Goal: Information Seeking & Learning: Learn about a topic

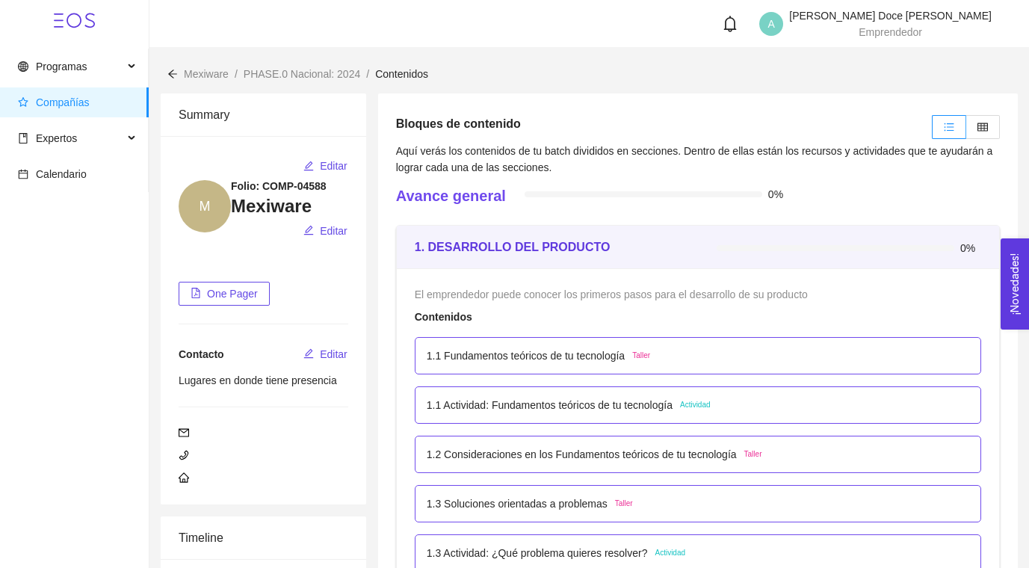
scroll to position [2916, 0]
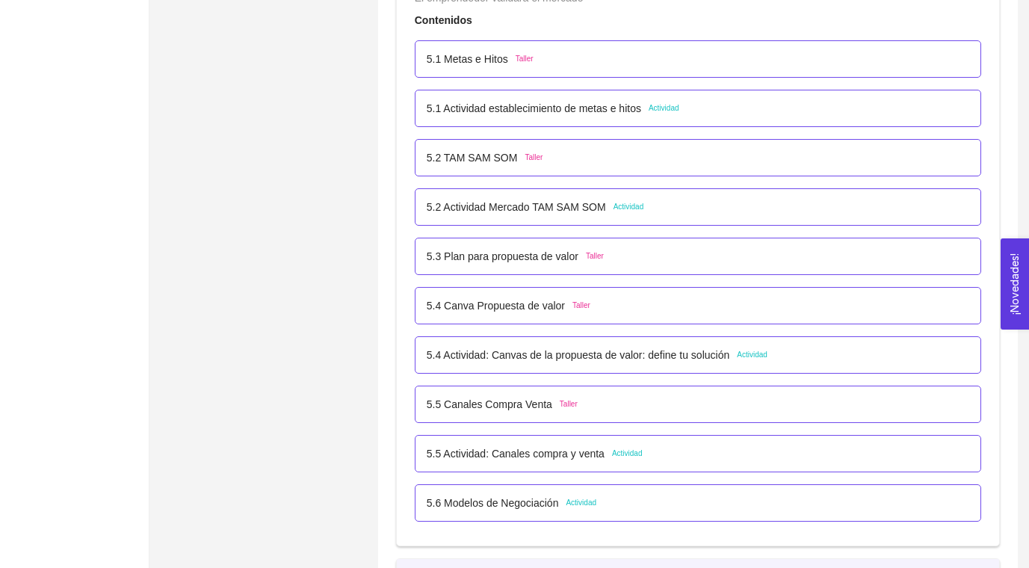
click at [486, 501] on p "5.6 Modelos de Negociación" at bounding box center [493, 503] width 132 height 16
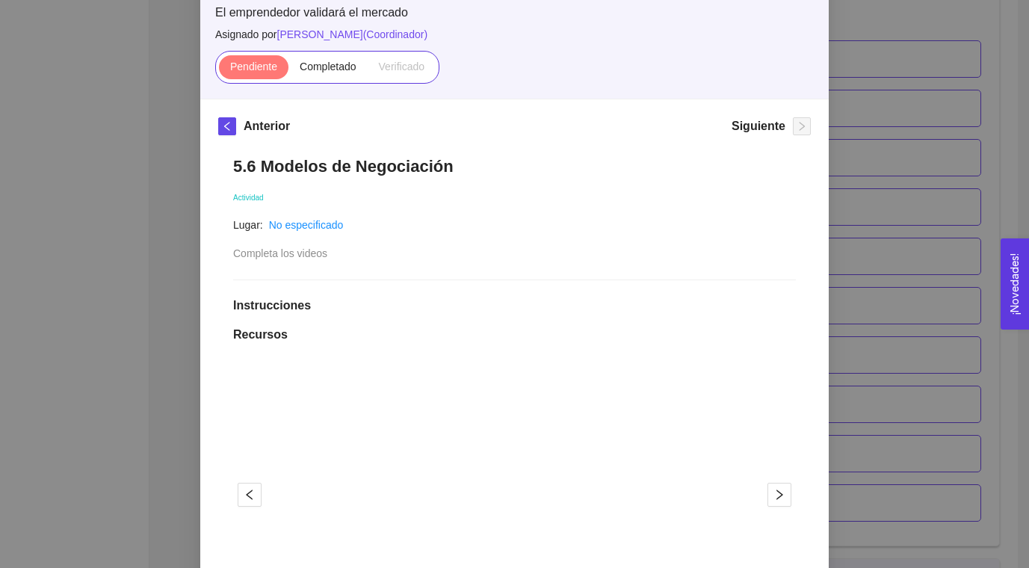
scroll to position [0, 0]
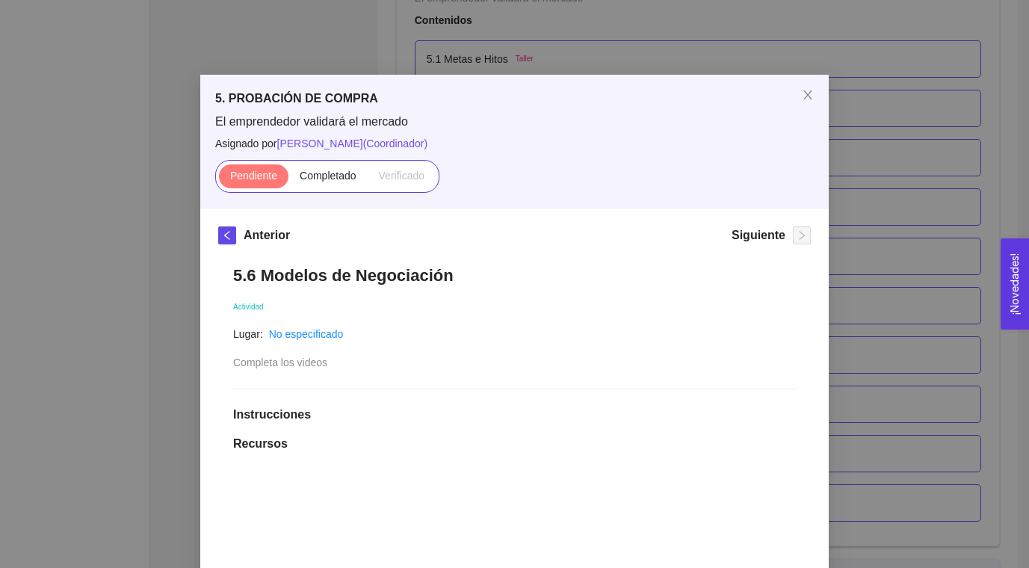
click at [865, 89] on div "5. PROBACIÓN DE COMPRA El emprendedor validará el mercado Asignado por Ana Sofi…" at bounding box center [514, 284] width 1029 height 568
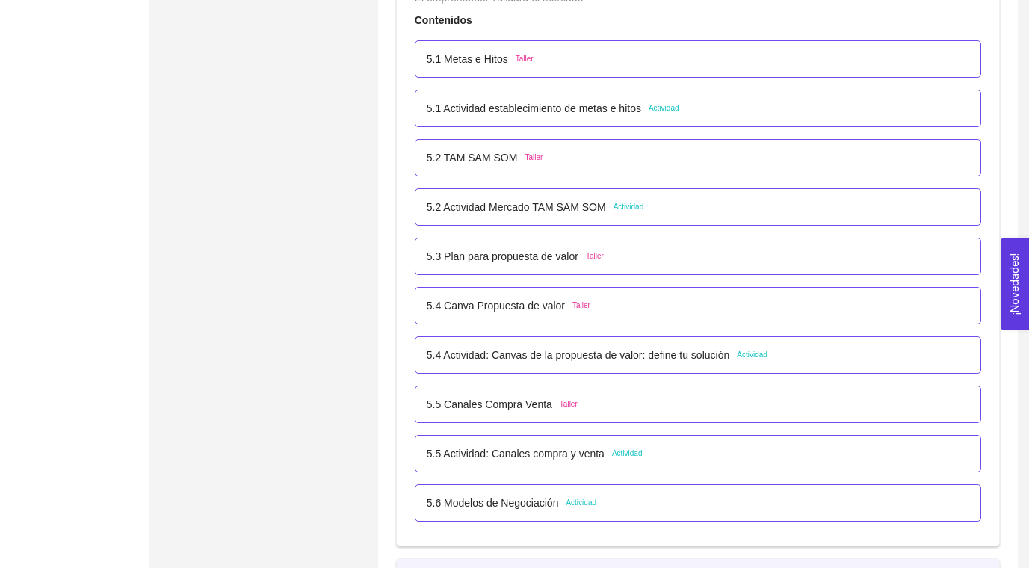
scroll to position [2898, 0]
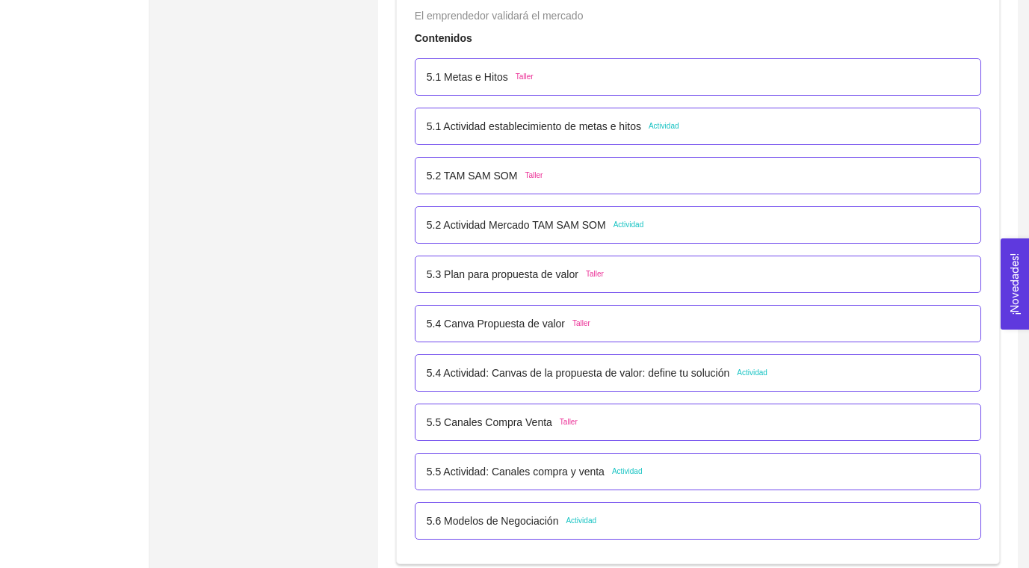
click at [623, 142] on div "5.1 Actividad establecimiento de metas e hitos Actividad" at bounding box center [698, 126] width 566 height 37
click at [623, 126] on p "5.1 Actividad establecimiento de metas e hitos" at bounding box center [534, 126] width 214 height 16
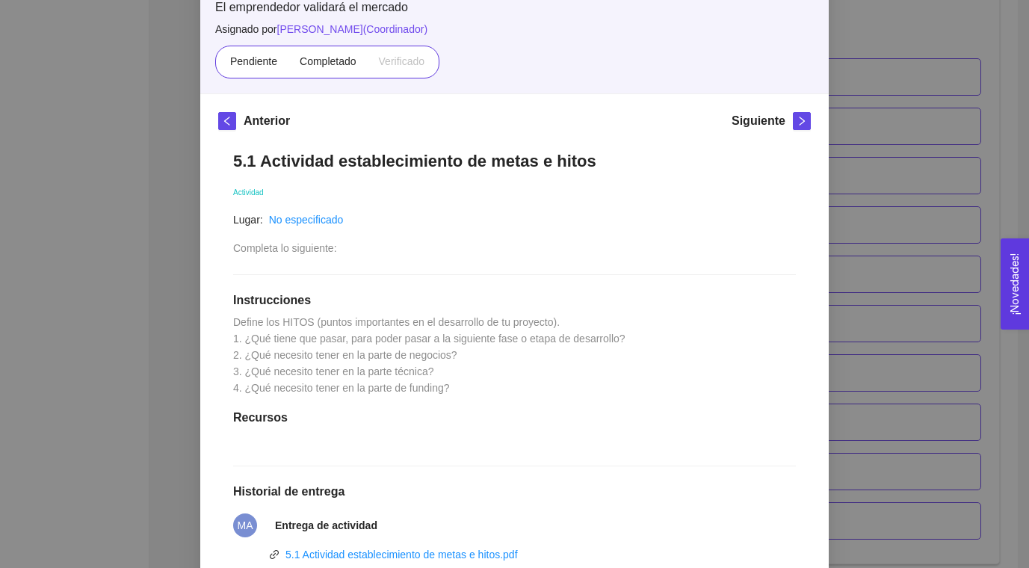
scroll to position [286, 0]
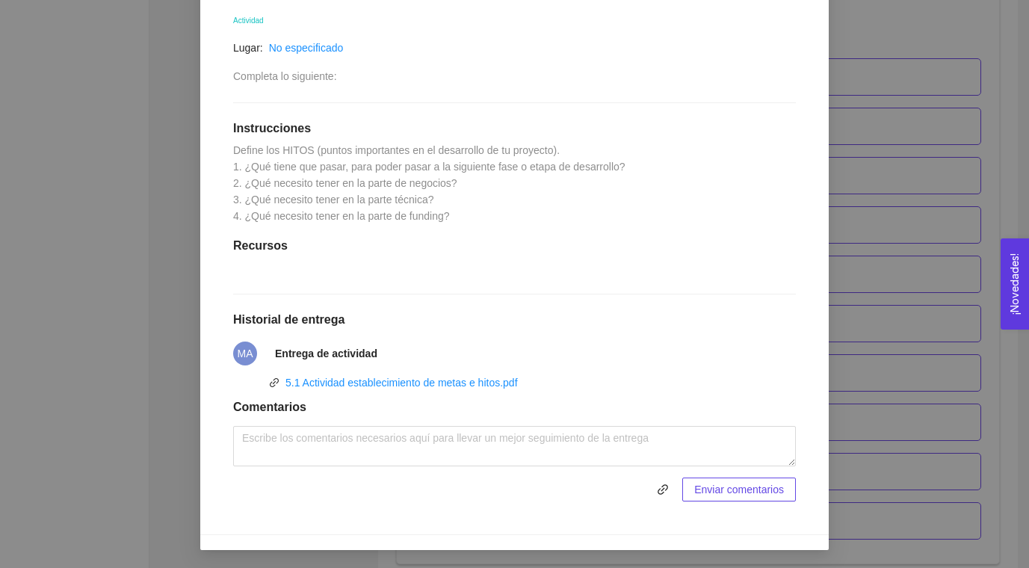
click at [894, 241] on div "5. PROBACIÓN DE COMPRA El emprendedor validará el mercado Asignado por Ana Sofi…" at bounding box center [514, 284] width 1029 height 568
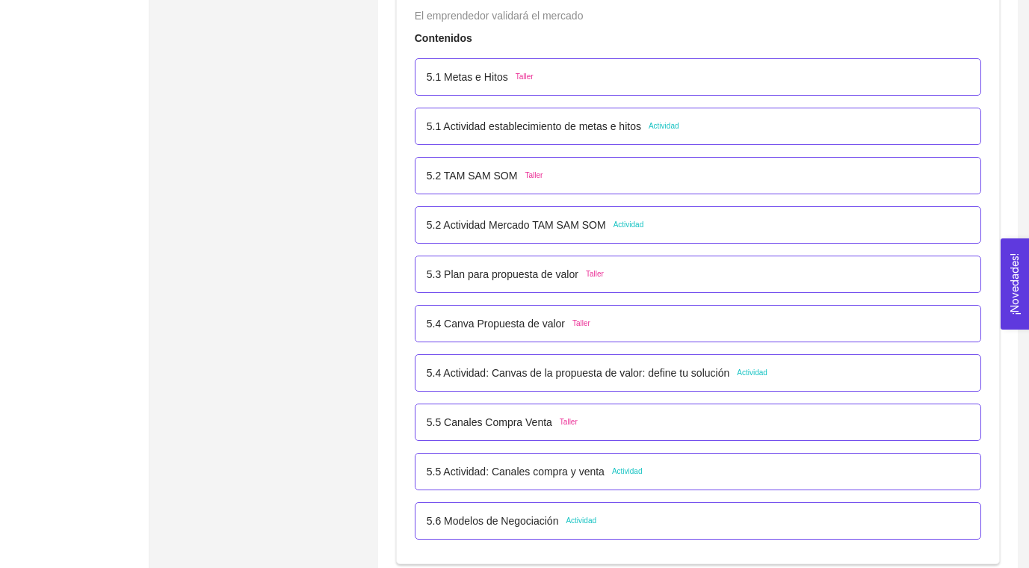
scroll to position [211, 0]
click at [534, 222] on p "5.2 Actividad Mercado TAM SAM SOM" at bounding box center [516, 225] width 179 height 16
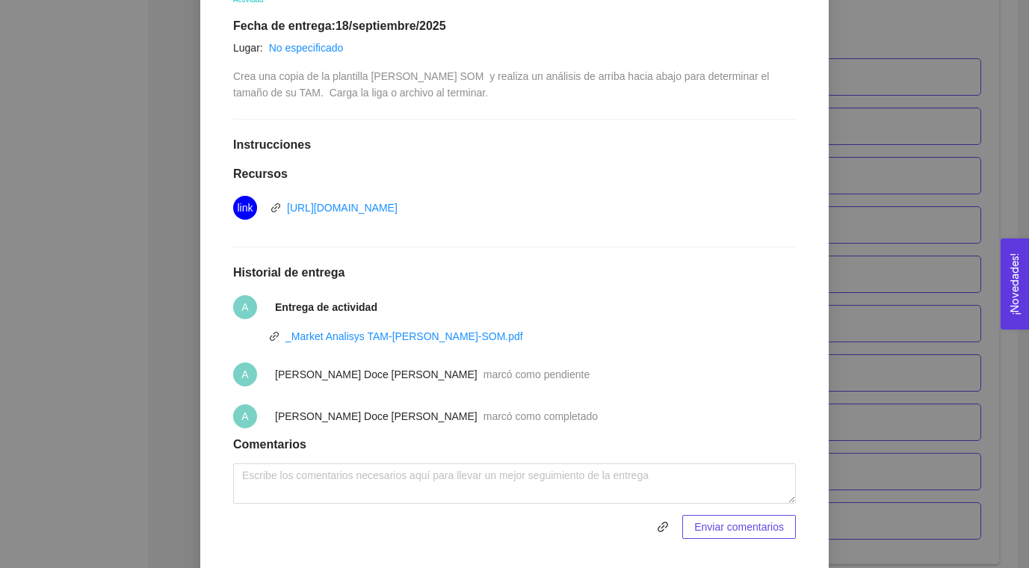
scroll to position [329, 0]
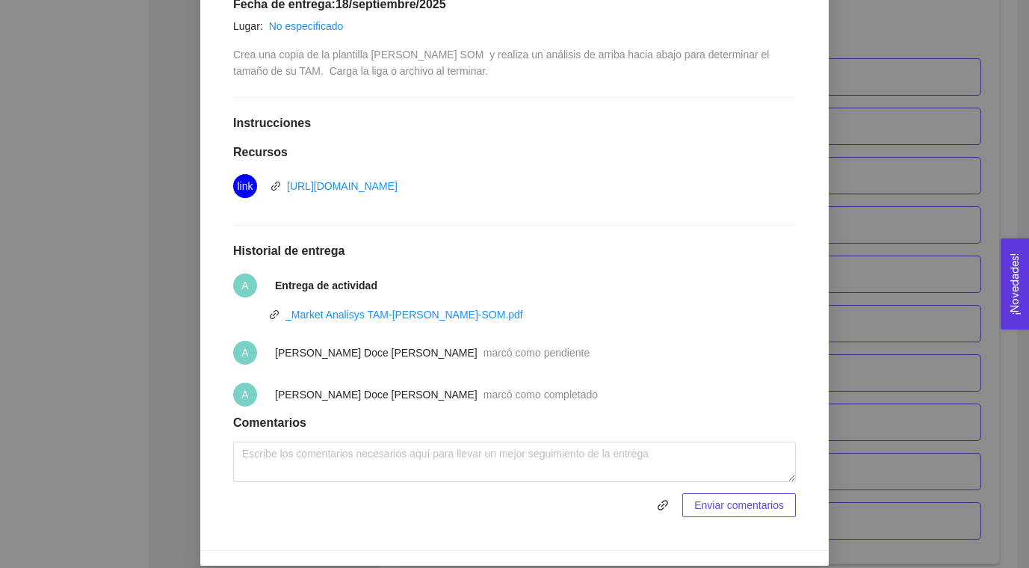
click at [860, 295] on div "5. PROBACIÓN DE COMPRA El emprendedor validará el mercado Asignado por Ana Sofi…" at bounding box center [514, 284] width 1029 height 568
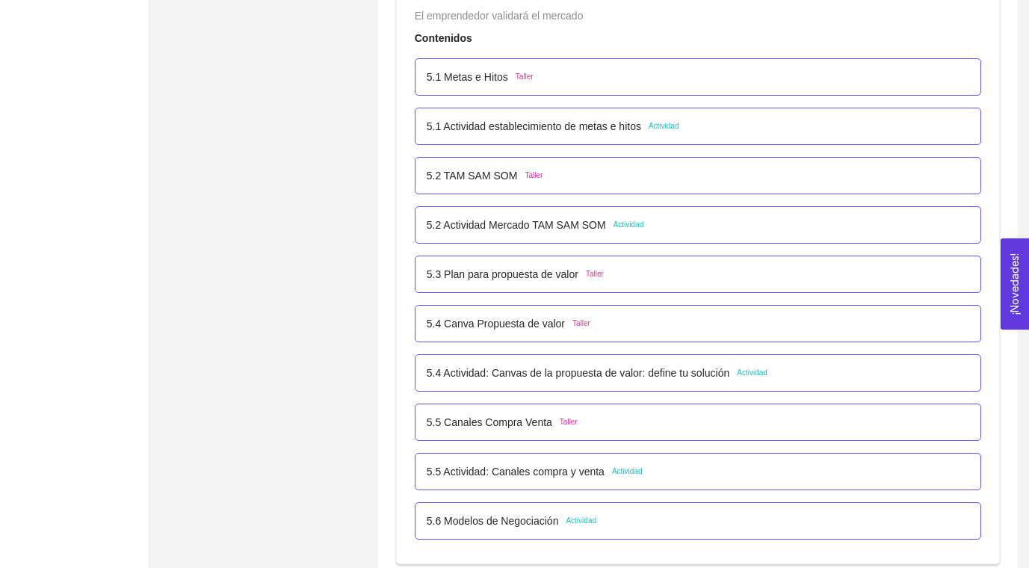
scroll to position [269, 0]
click at [539, 377] on p "5.4 Actividad: Canvas de la propuesta de valor: define tu solución" at bounding box center [578, 373] width 303 height 16
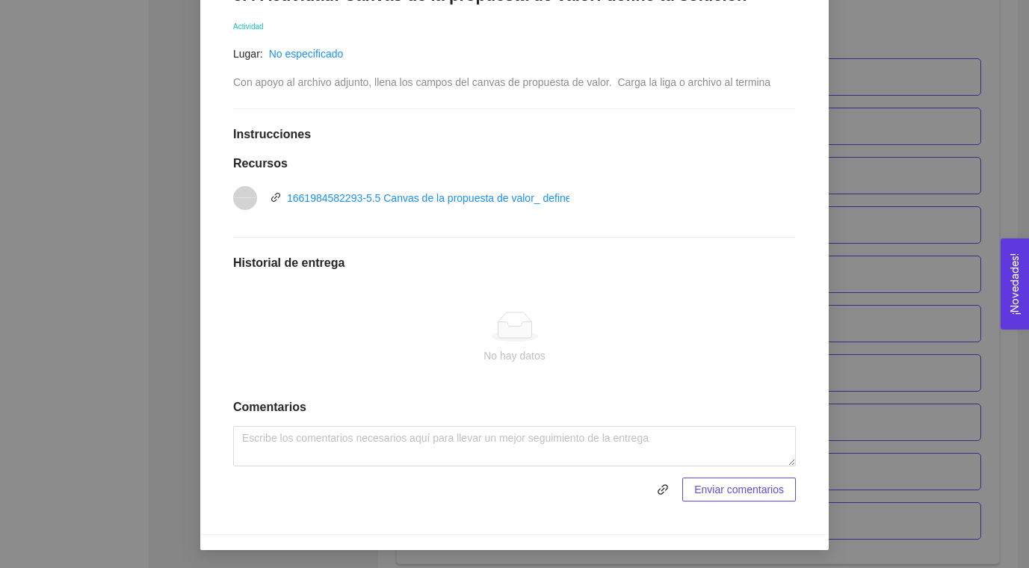
scroll to position [0, 0]
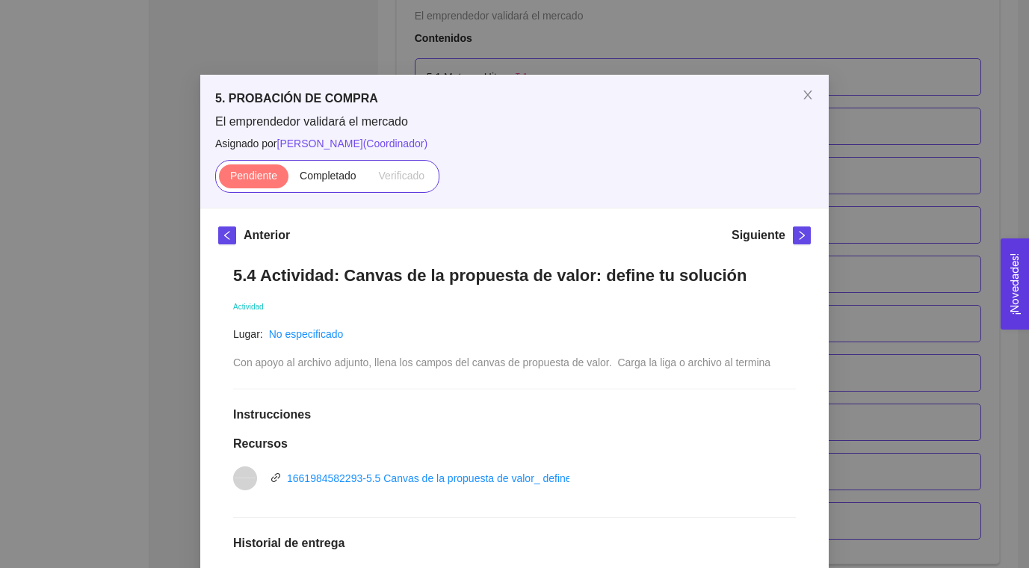
click at [817, 263] on div "Anterior Siguiente 5.4 Actividad: Canvas de la propuesta de valor: define tu so…" at bounding box center [514, 511] width 628 height 606
click at [847, 271] on div "5. PROBACIÓN DE COMPRA El emprendedor validará el mercado Asignado por [PERSON_…" at bounding box center [514, 284] width 1029 height 568
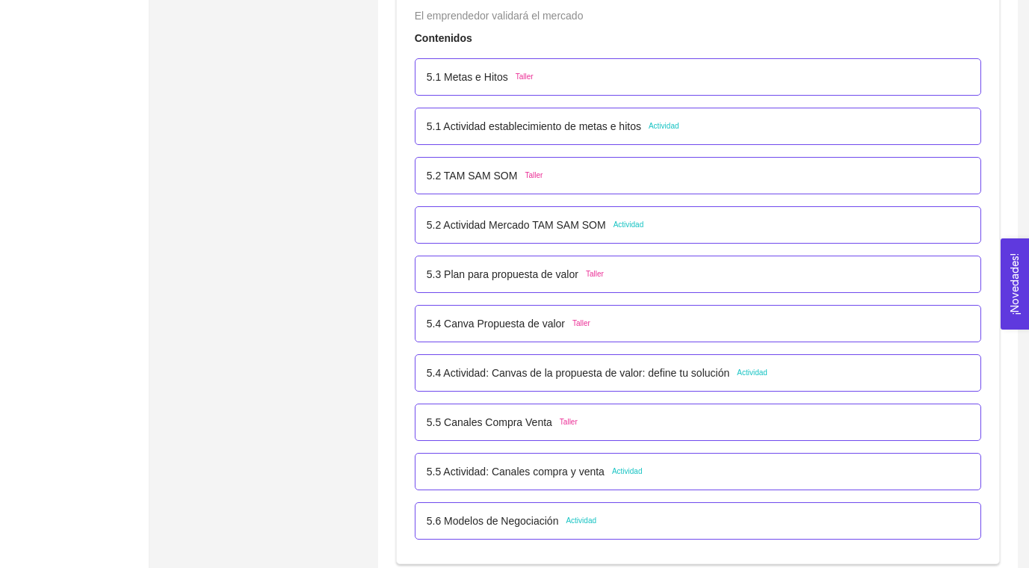
click at [578, 371] on p "5.4 Actividad: Canvas de la propuesta de valor: define tu solución" at bounding box center [578, 373] width 303 height 16
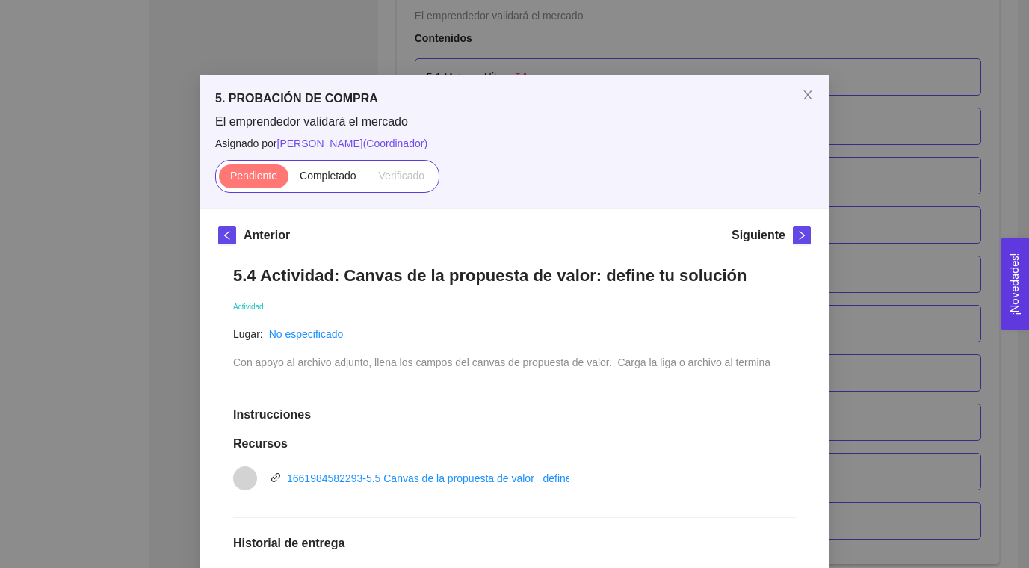
click at [902, 282] on div "5. PROBACIÓN DE COMPRA El emprendedor validará el mercado Asignado por [PERSON_…" at bounding box center [514, 284] width 1029 height 568
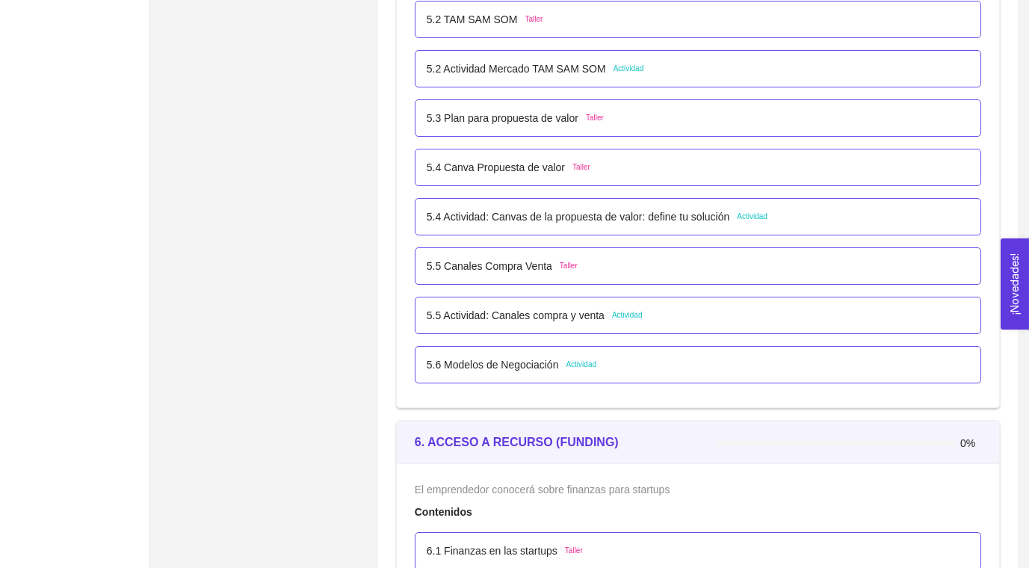
scroll to position [3056, 0]
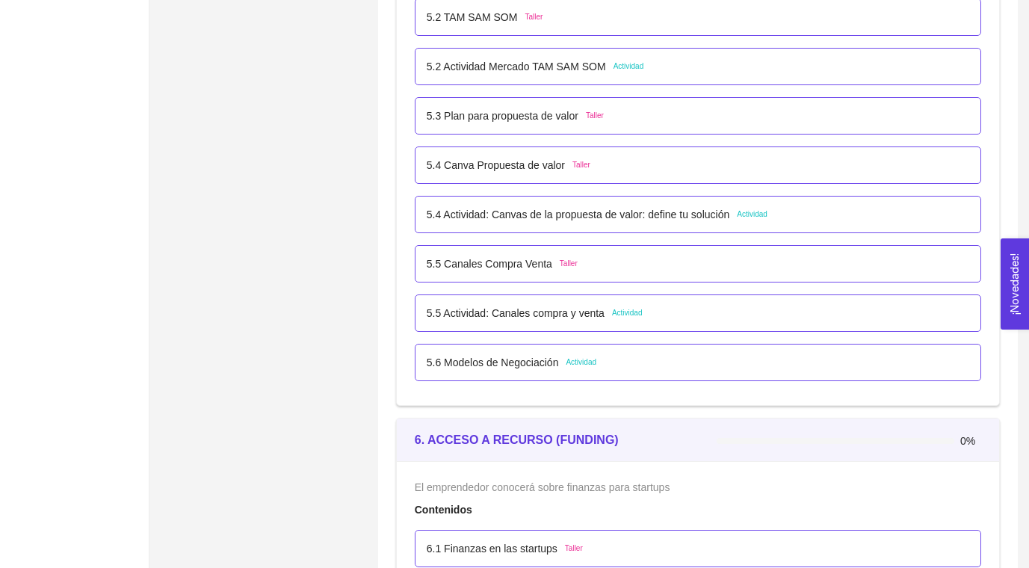
click at [547, 360] on p "5.6 Modelos de Negociación" at bounding box center [493, 362] width 132 height 16
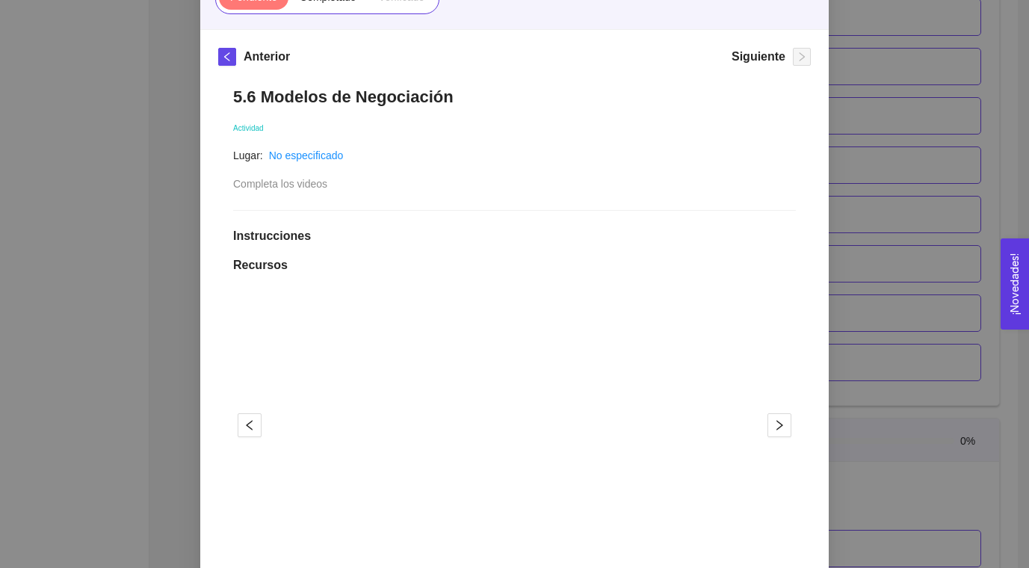
scroll to position [445, 0]
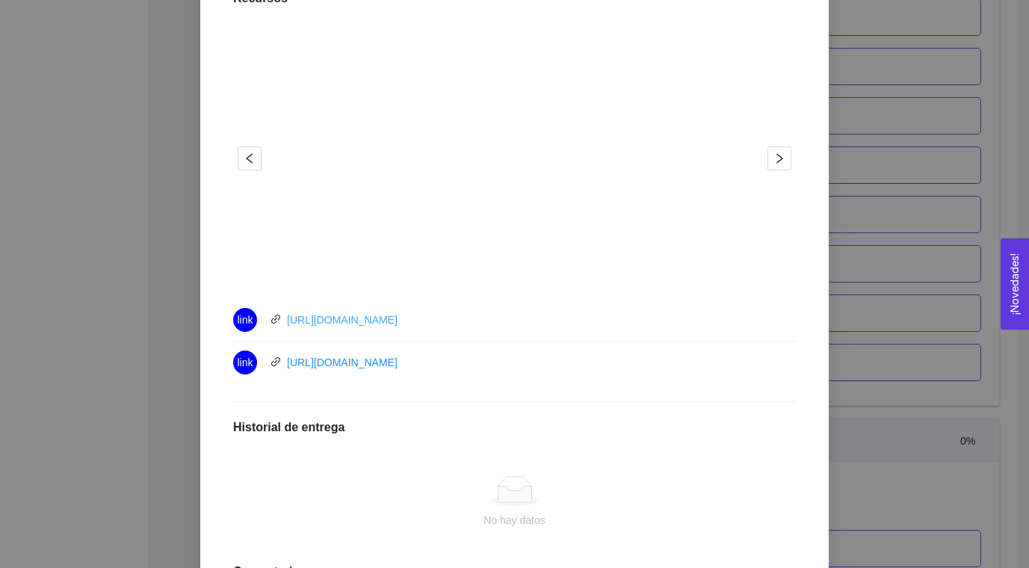
click at [355, 314] on link "[URL][DOMAIN_NAME]" at bounding box center [342, 320] width 111 height 12
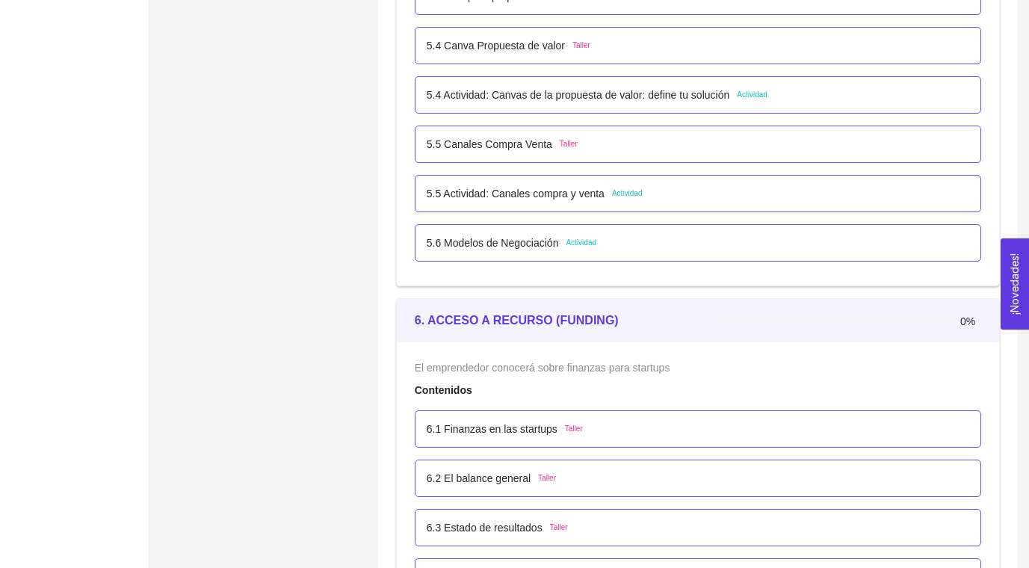
scroll to position [3160, 0]
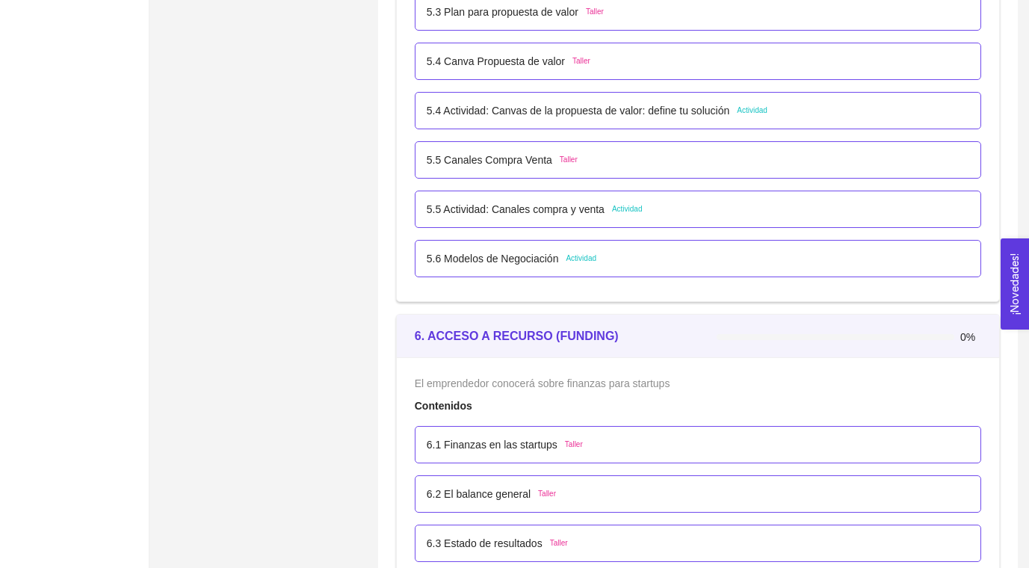
click at [525, 259] on p "5.6 Modelos de Negociación" at bounding box center [493, 258] width 132 height 16
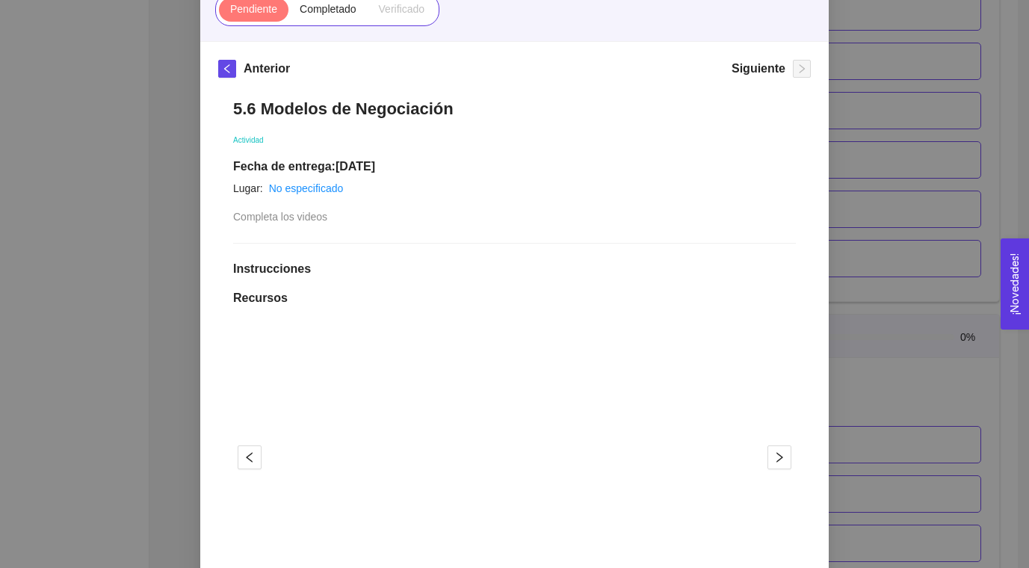
scroll to position [0, 0]
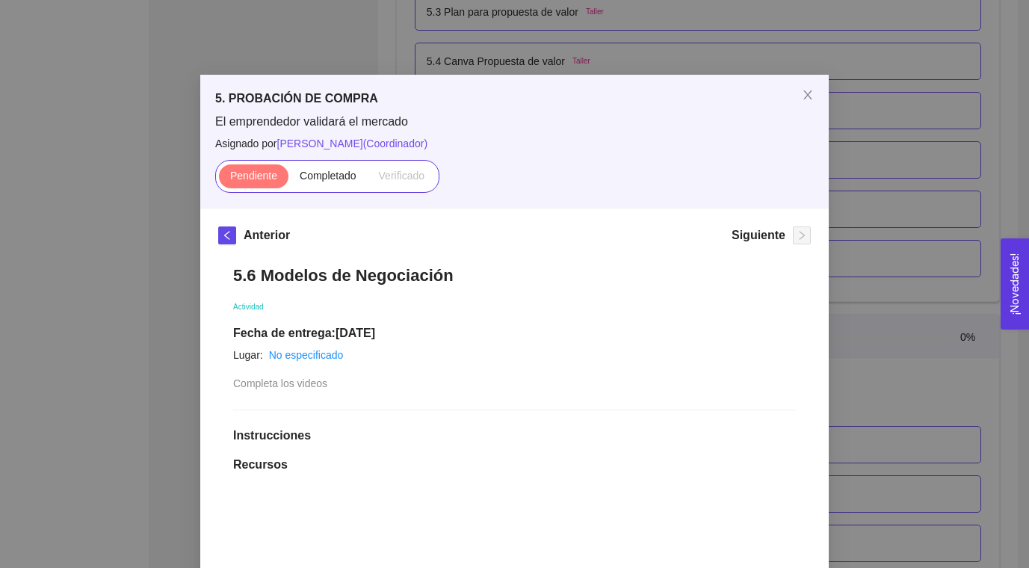
click at [902, 211] on div "5. PROBACIÓN DE COMPRA El emprendedor validará el mercado Asignado por [PERSON_…" at bounding box center [514, 284] width 1029 height 568
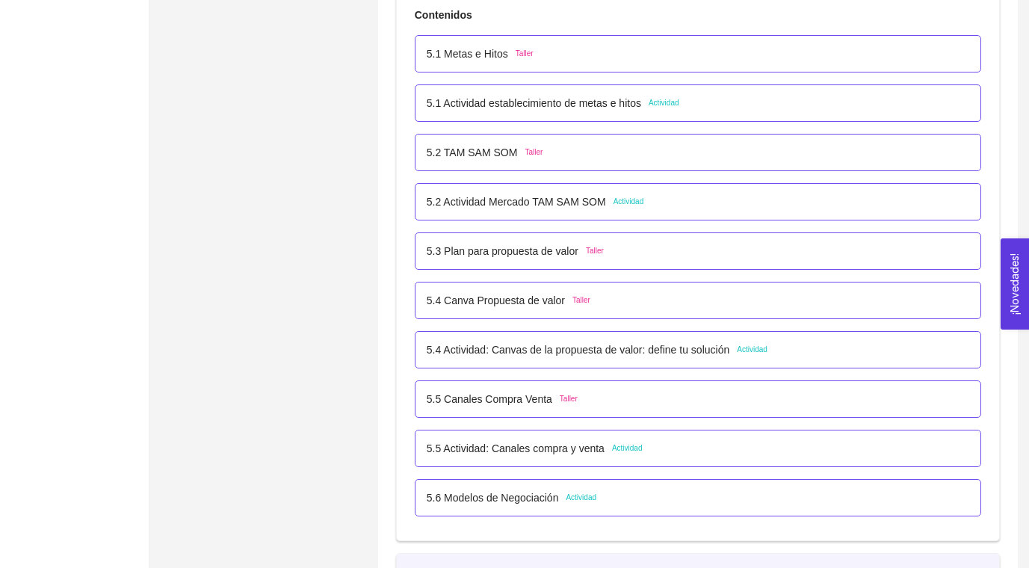
scroll to position [2942, 0]
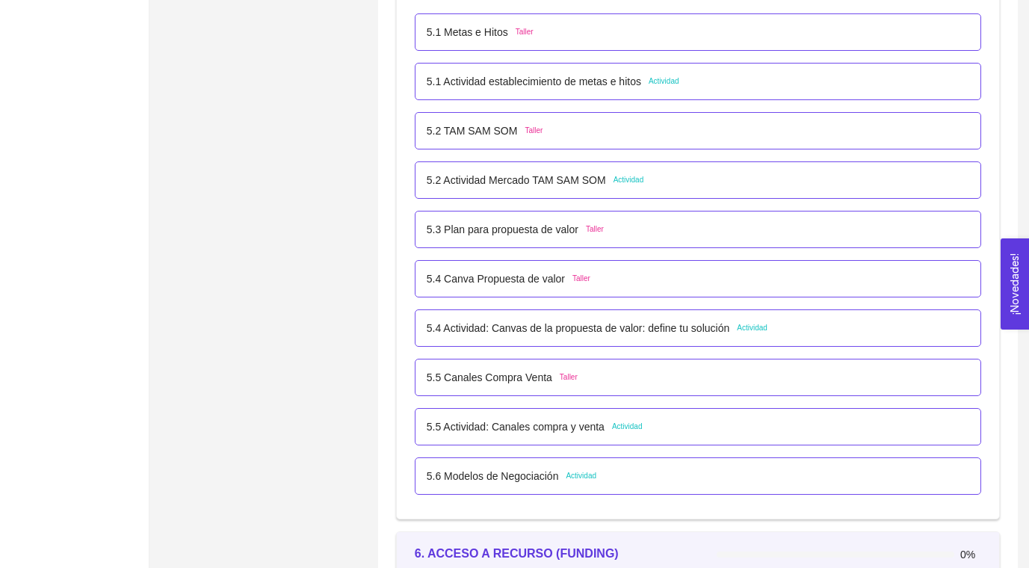
click at [628, 82] on p "5.1 Actividad establecimiento de metas e hitos" at bounding box center [534, 81] width 214 height 16
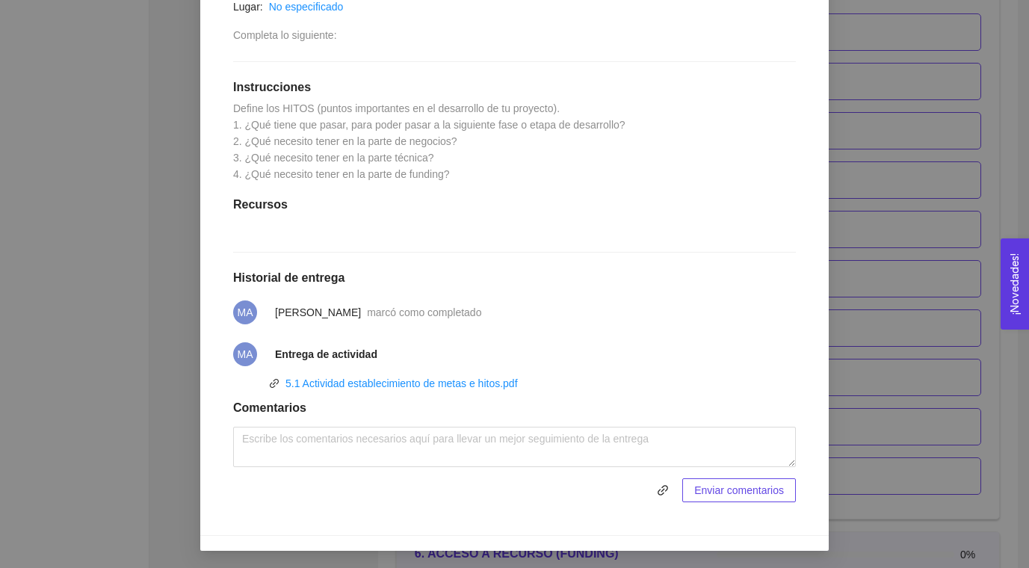
click at [903, 248] on div "5. PROBACIÓN DE COMPRA El emprendedor validará el mercado Asignado por [PERSON_…" at bounding box center [514, 284] width 1029 height 568
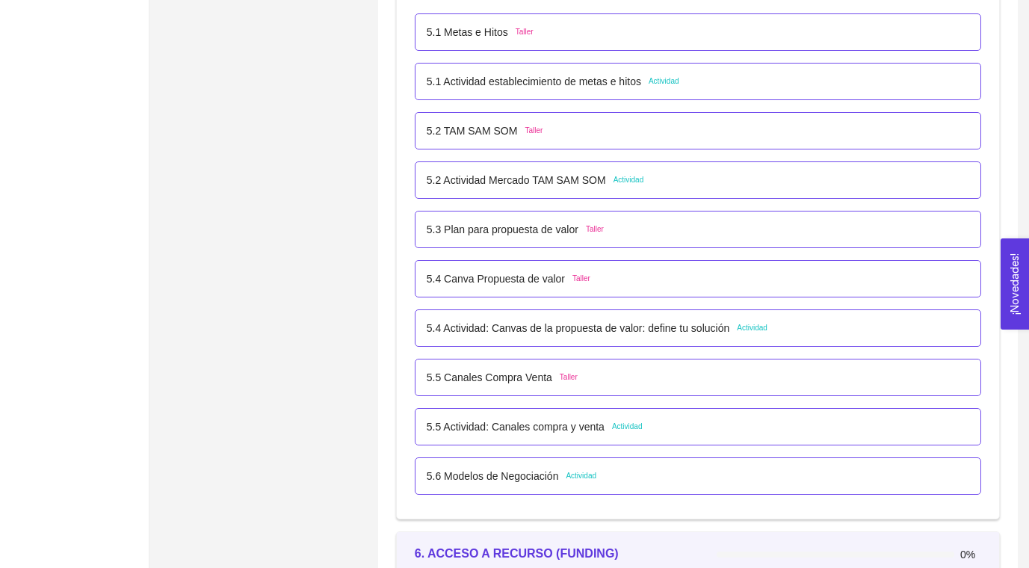
click at [579, 184] on p "5.2 Actividad Mercado TAM SAM SOM" at bounding box center [516, 180] width 179 height 16
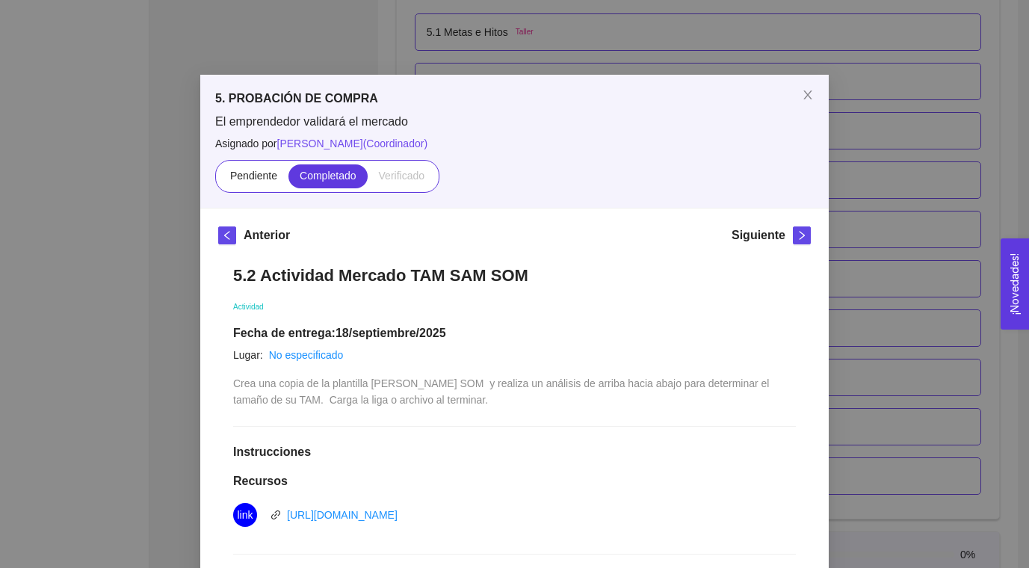
scroll to position [386, 0]
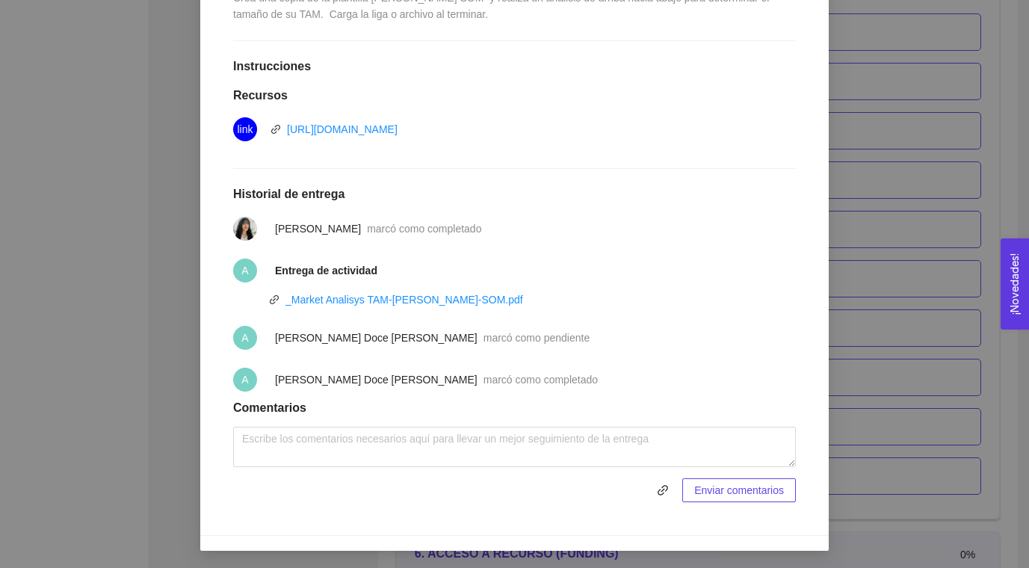
click at [858, 217] on div "5. PROBACIÓN DE COMPRA El emprendedor validará el mercado Asignado por [PERSON_…" at bounding box center [514, 284] width 1029 height 568
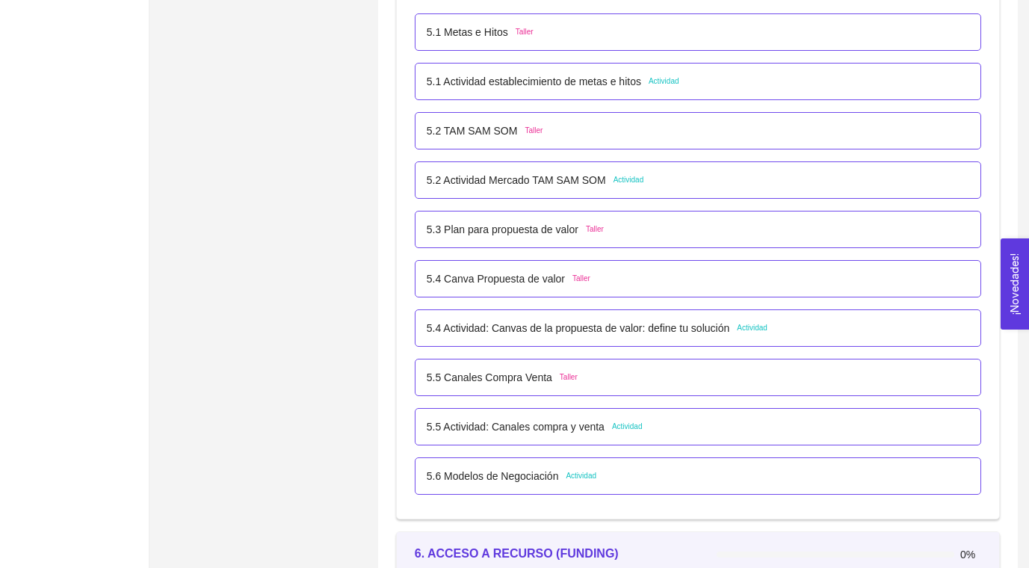
scroll to position [311, 0]
click at [553, 324] on p "5.4 Actividad: Canvas de la propuesta de valor: define tu solución" at bounding box center [578, 328] width 303 height 16
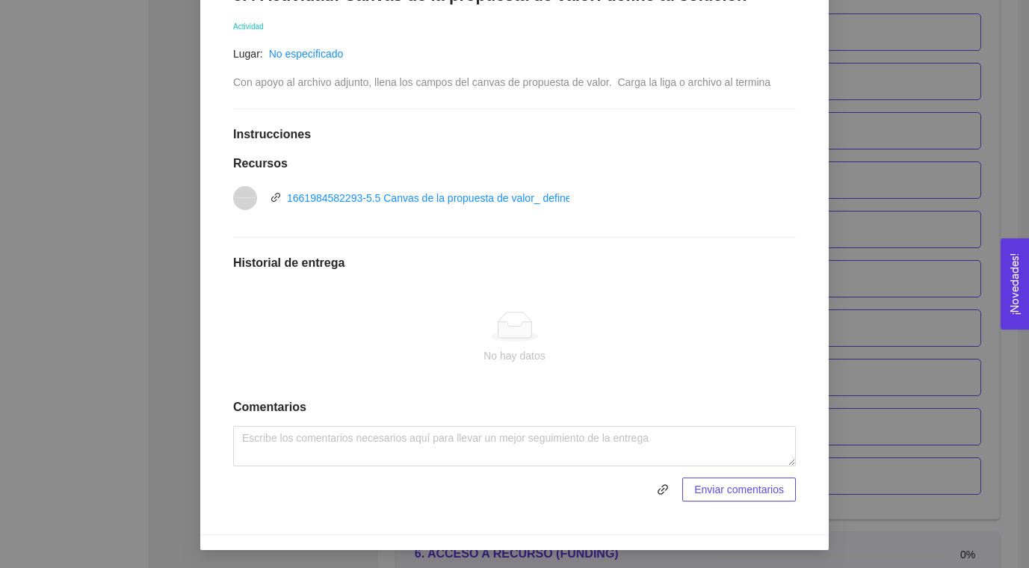
scroll to position [0, 0]
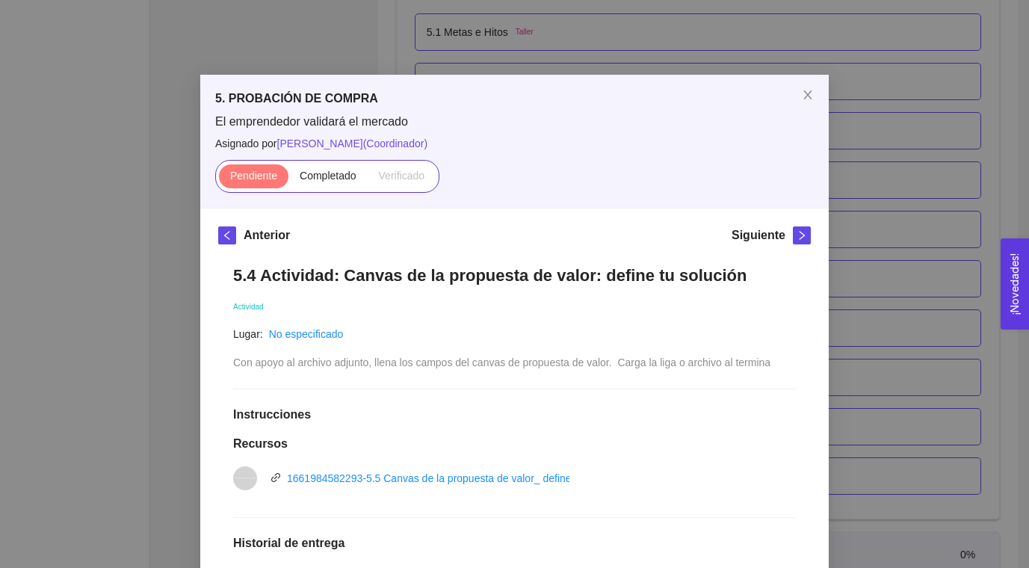
click at [863, 235] on div "5. PROBACIÓN DE COMPRA El emprendedor validará el mercado Asignado por [PERSON_…" at bounding box center [514, 284] width 1029 height 568
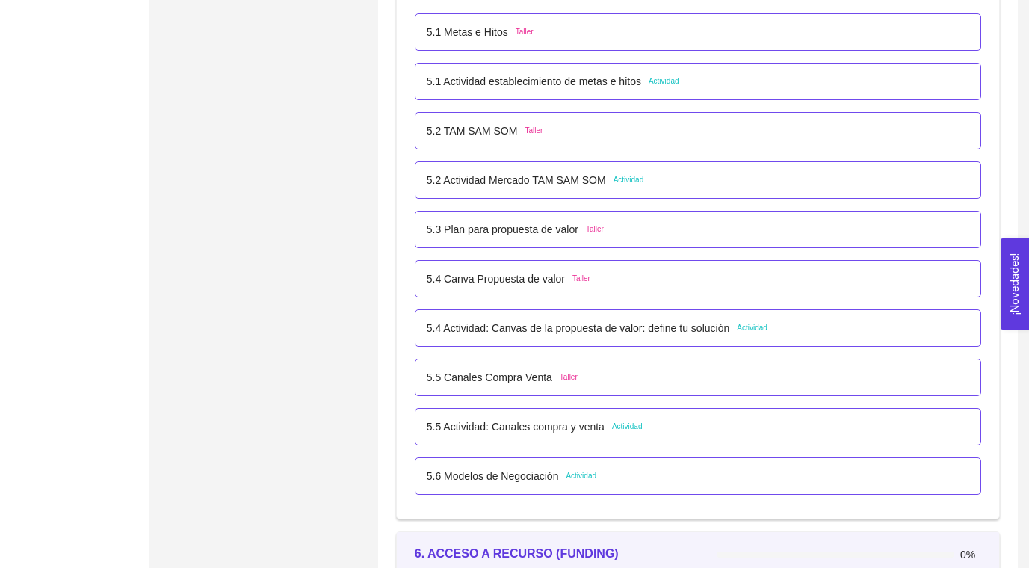
click at [691, 327] on p "5.4 Actividad: Canvas de la propuesta de valor: define tu solución" at bounding box center [578, 328] width 303 height 16
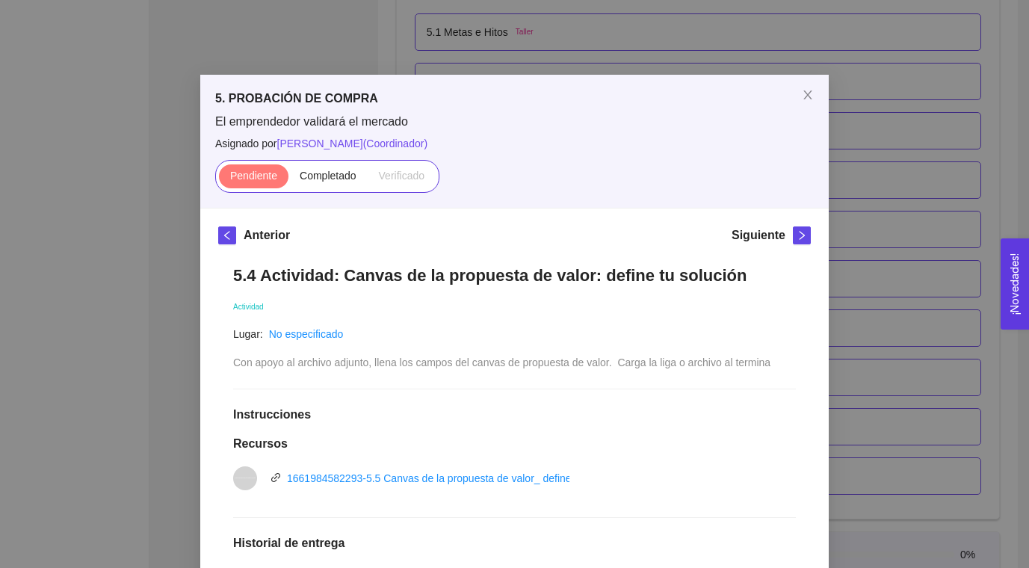
scroll to position [199, 0]
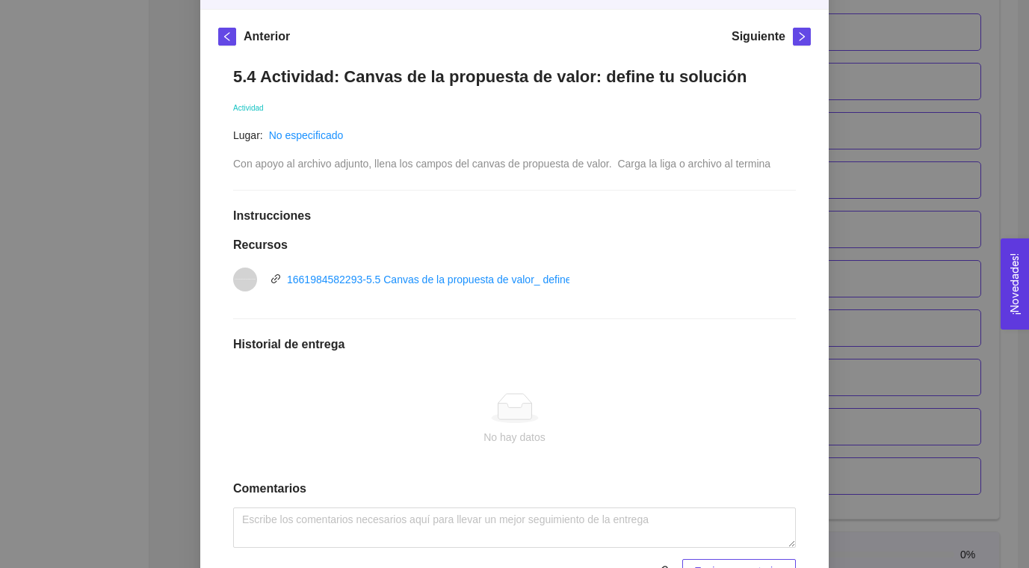
click at [872, 305] on div "5. PROBACIÓN DE COMPRA El emprendedor validará el mercado Asignado por [PERSON_…" at bounding box center [514, 284] width 1029 height 568
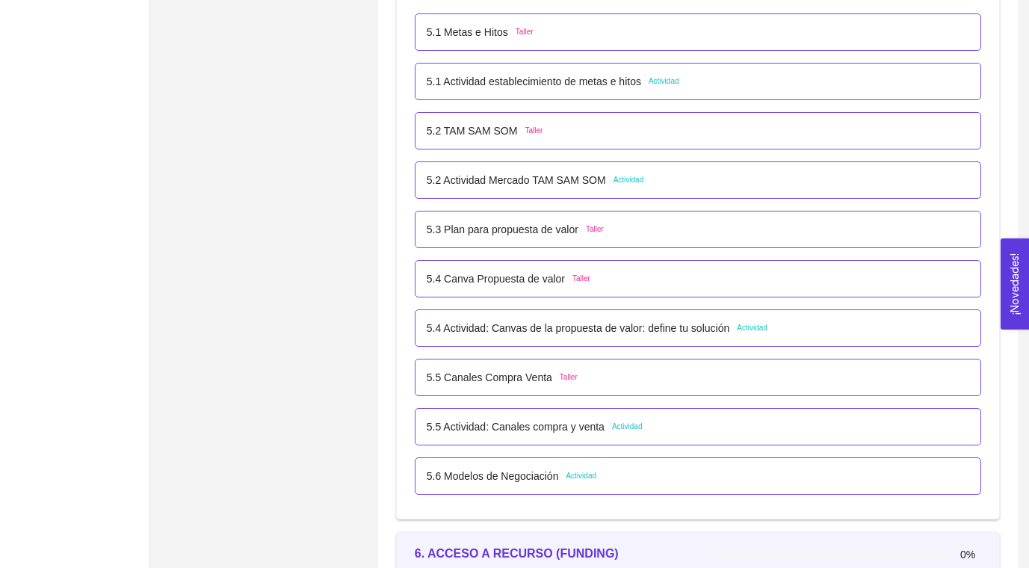
click at [563, 433] on p "5.5 Actividad: Canales compra y venta" at bounding box center [516, 426] width 178 height 16
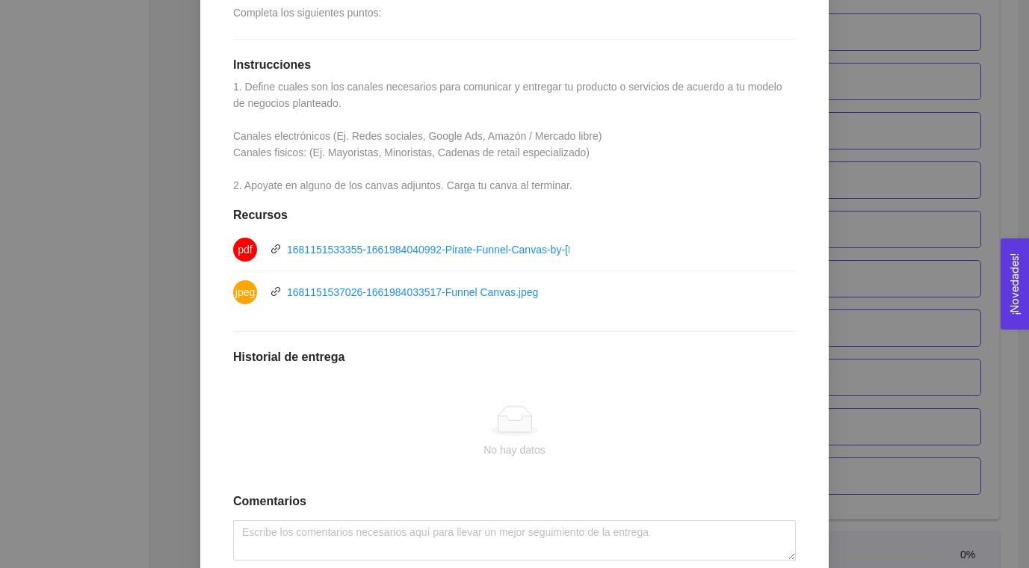
scroll to position [0, 0]
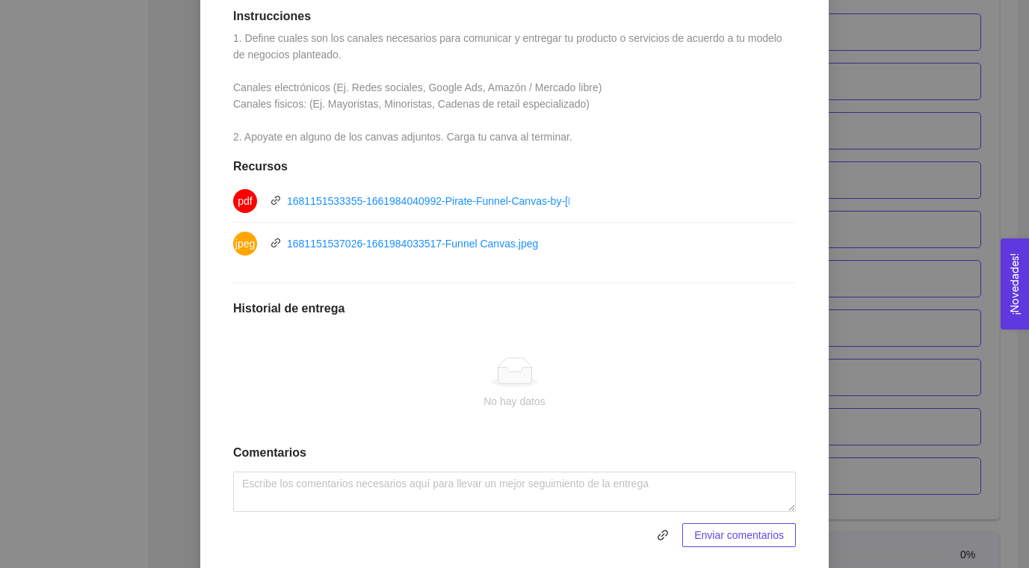
click at [867, 350] on div "5. PROBACIÓN DE COMPRA El emprendedor validará el mercado Asignado por [PERSON_…" at bounding box center [514, 284] width 1029 height 568
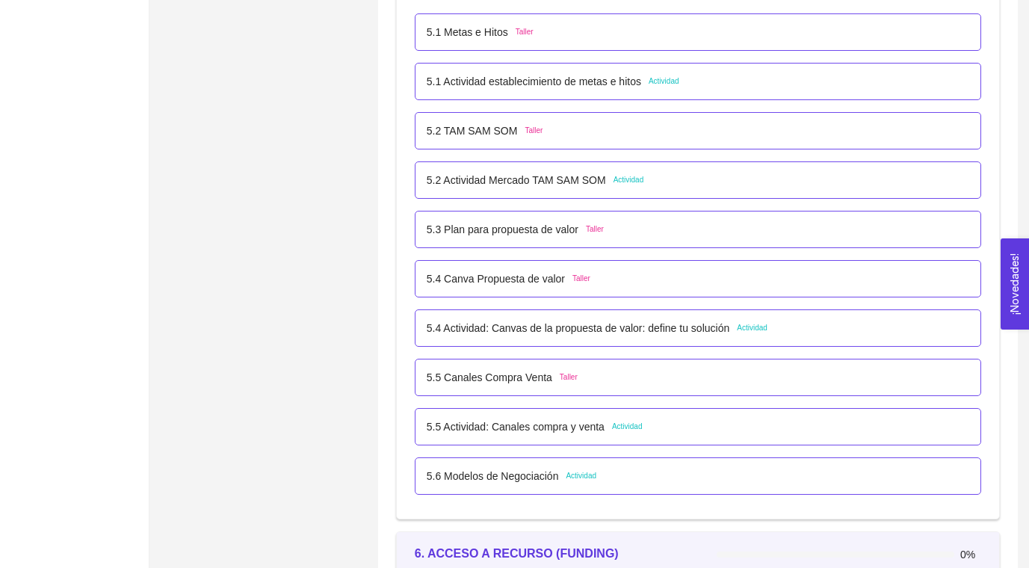
scroll to position [369, 0]
click at [558, 469] on p "5.6 Modelos de Negociación" at bounding box center [493, 476] width 132 height 16
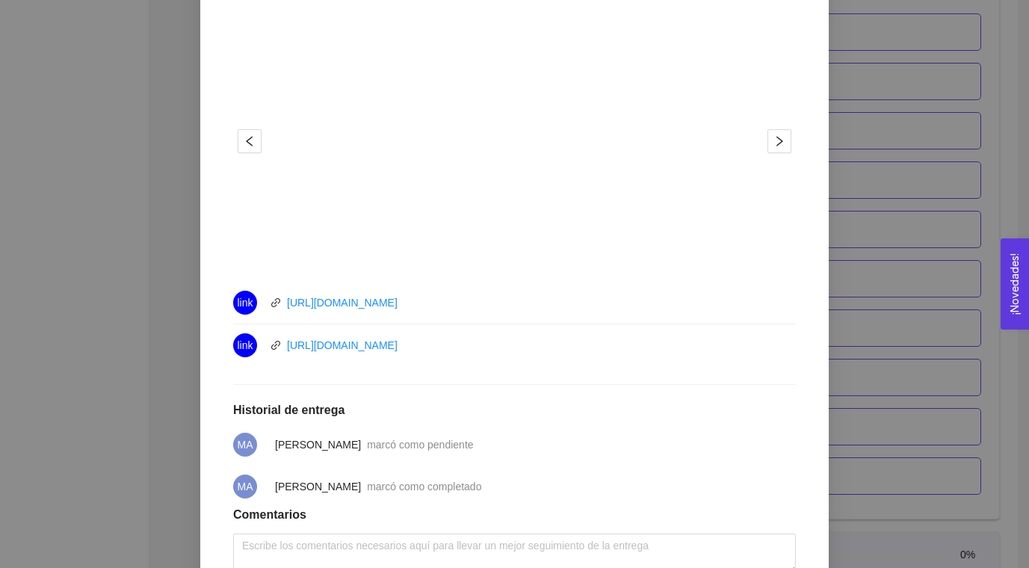
scroll to position [590, 0]
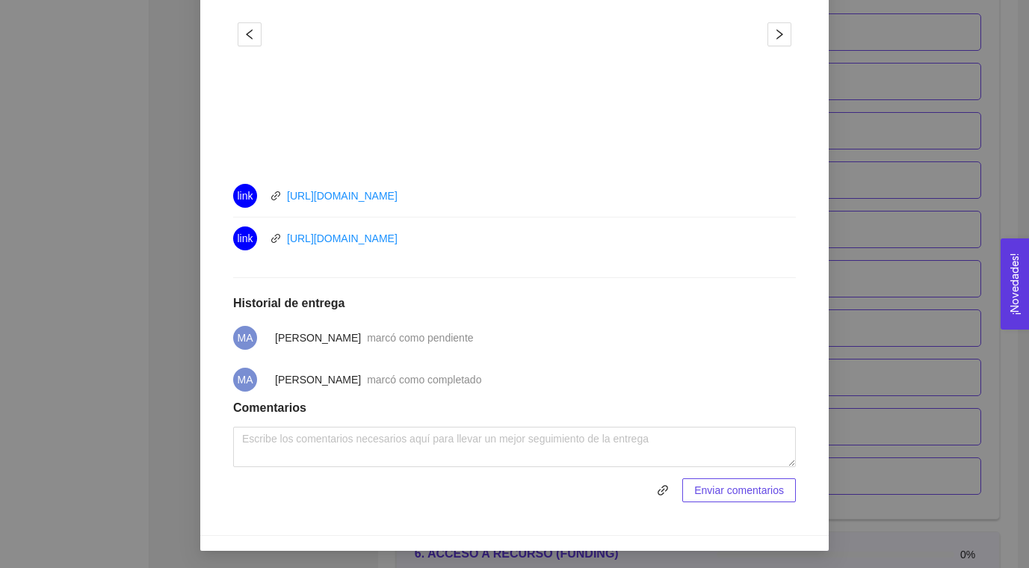
drag, startPoint x: 959, startPoint y: 288, endPoint x: 916, endPoint y: 271, distance: 45.7
click at [958, 288] on div "5. PROBACIÓN DE COMPRA El emprendedor validará el mercado Asignado por [PERSON_…" at bounding box center [514, 284] width 1029 height 568
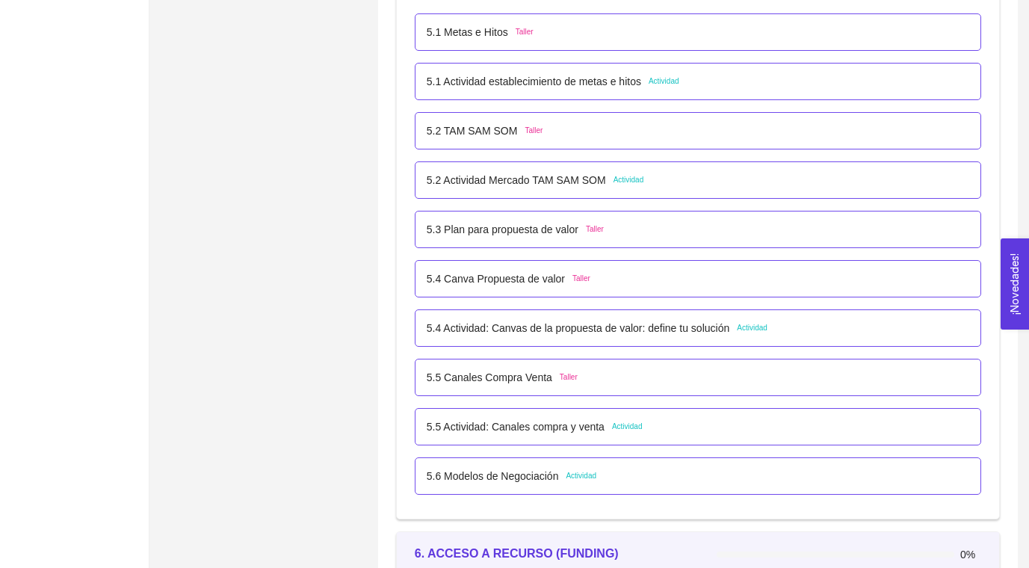
scroll to position [2837, 0]
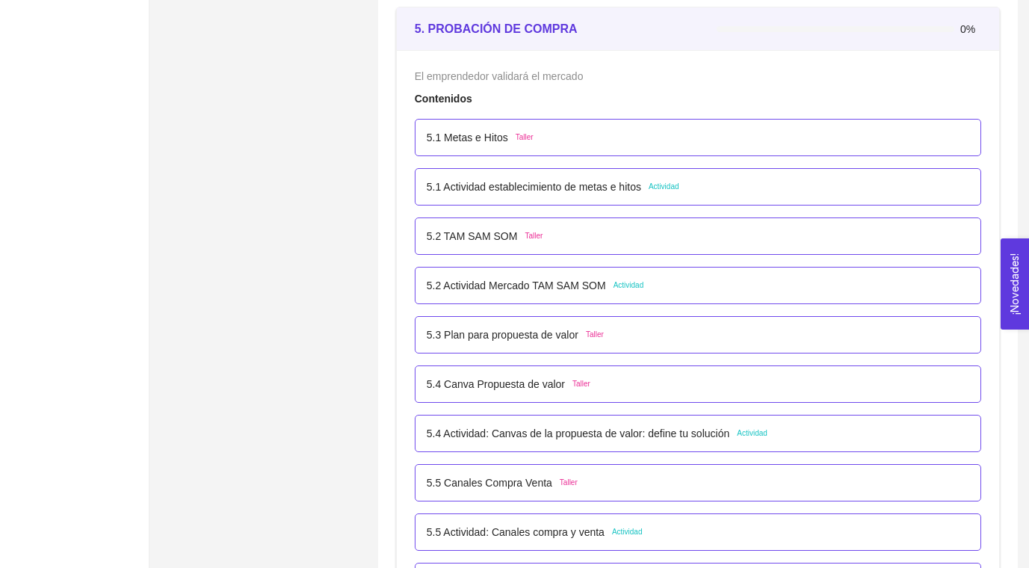
click at [539, 185] on p "5.1 Actividad establecimiento de metas e hitos" at bounding box center [534, 187] width 214 height 16
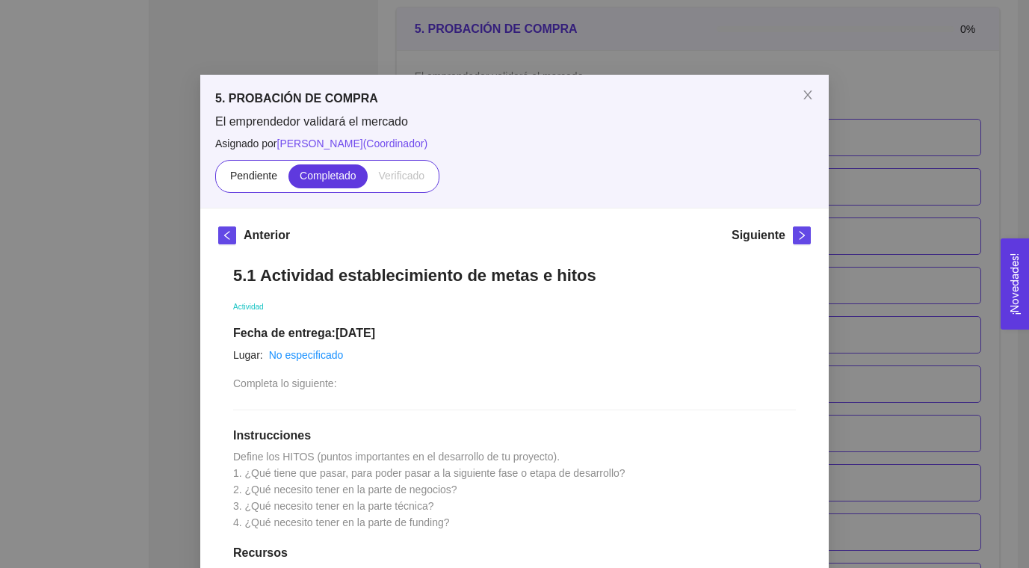
scroll to position [348, 0]
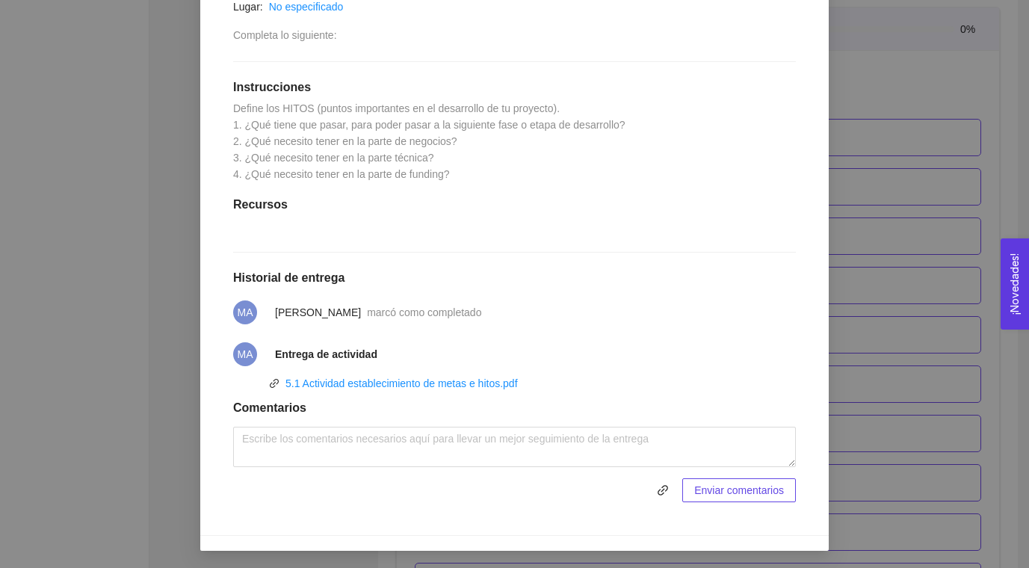
click at [900, 239] on div "5. PROBACIÓN DE COMPRA El emprendedor validará el mercado Asignado por [PERSON_…" at bounding box center [514, 284] width 1029 height 568
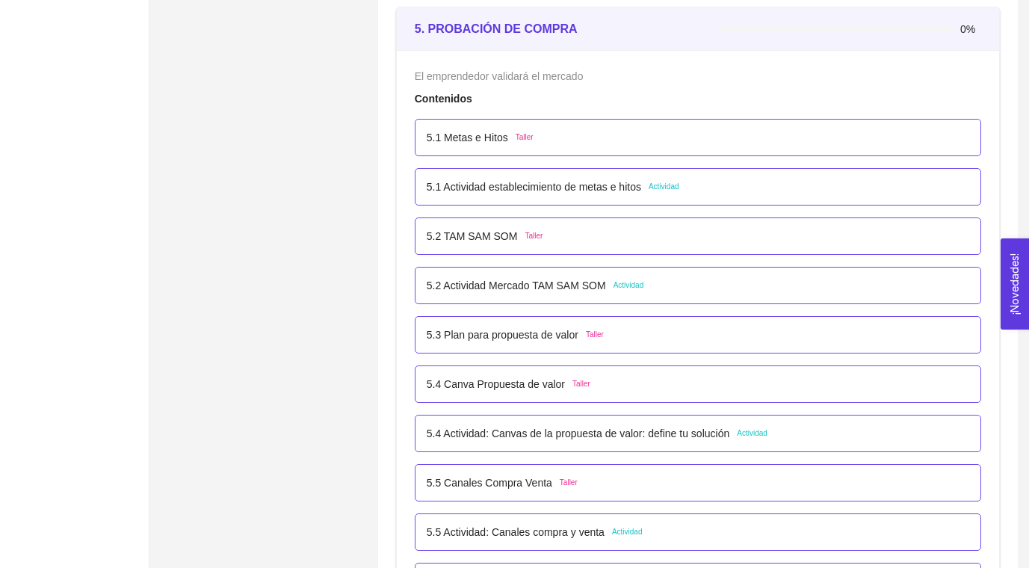
scroll to position [273, 0]
click at [528, 287] on p "5.2 Actividad Mercado TAM SAM SOM" at bounding box center [516, 285] width 179 height 16
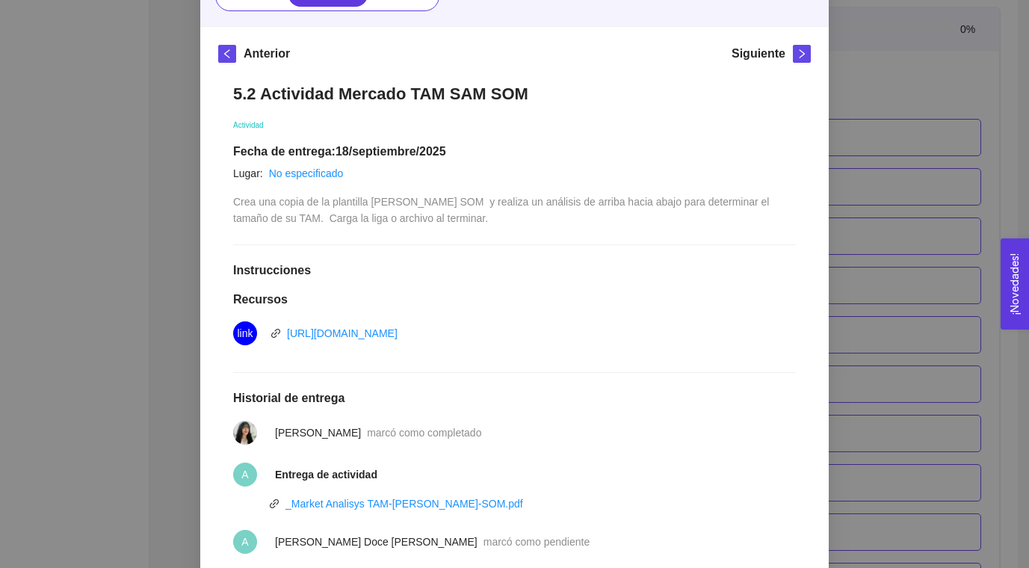
scroll to position [386, 0]
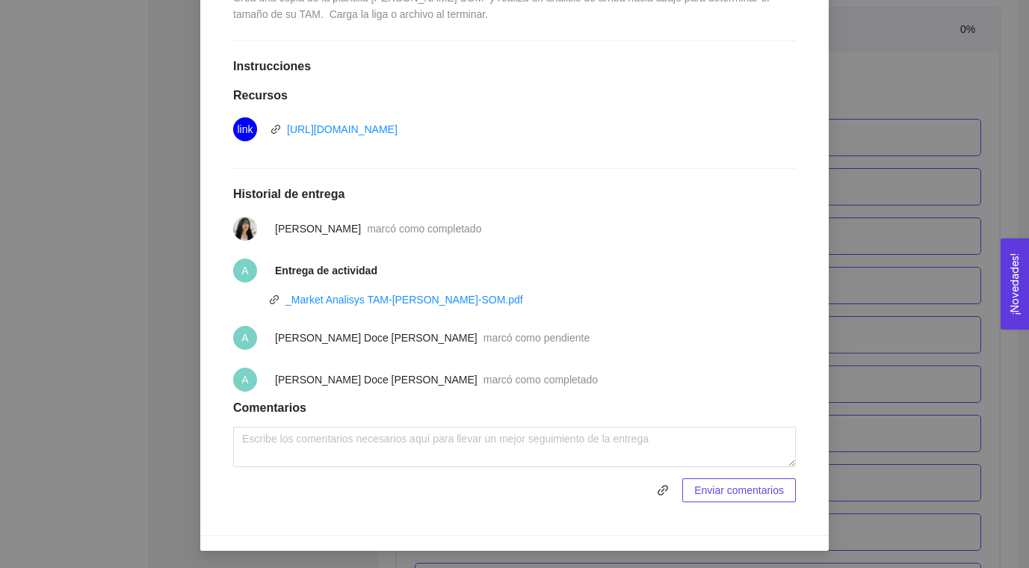
click at [886, 263] on div "5. PROBACIÓN DE COMPRA El emprendedor validará el mercado Asignado por [PERSON_…" at bounding box center [514, 284] width 1029 height 568
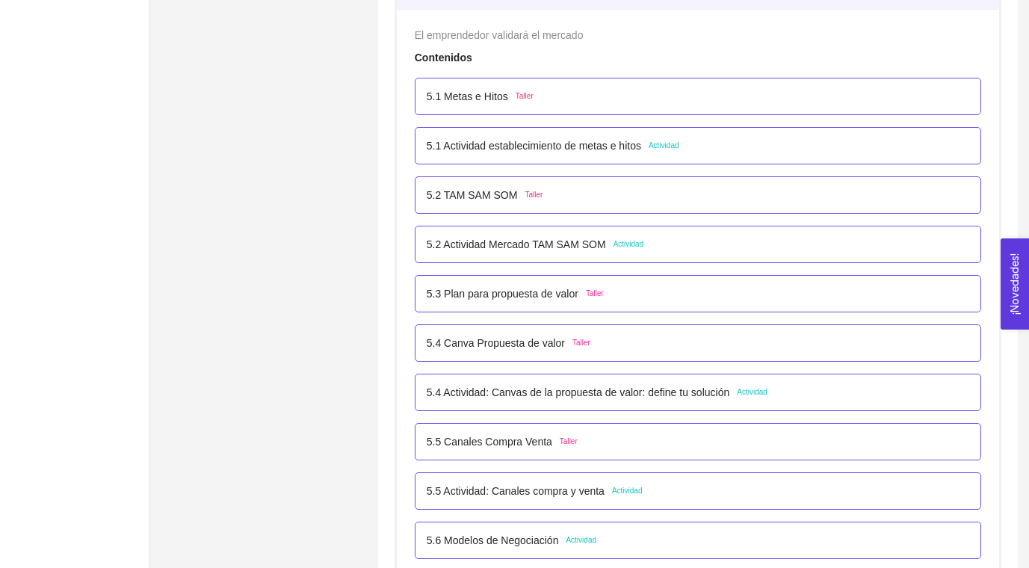
scroll to position [2939, 0]
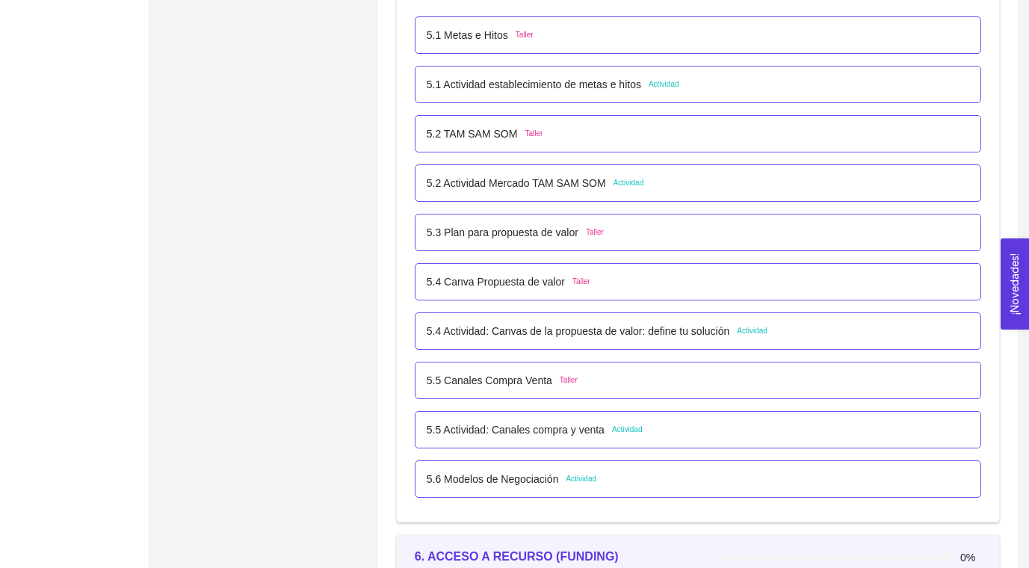
click at [582, 337] on p "5.4 Actividad: Canvas de la propuesta de valor: define tu solución" at bounding box center [578, 331] width 303 height 16
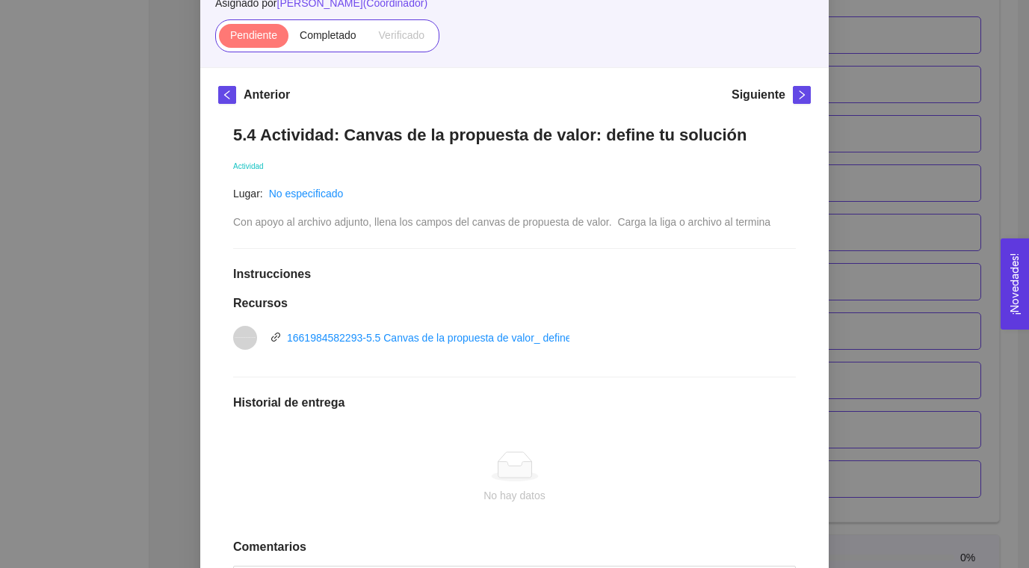
scroll to position [138, 0]
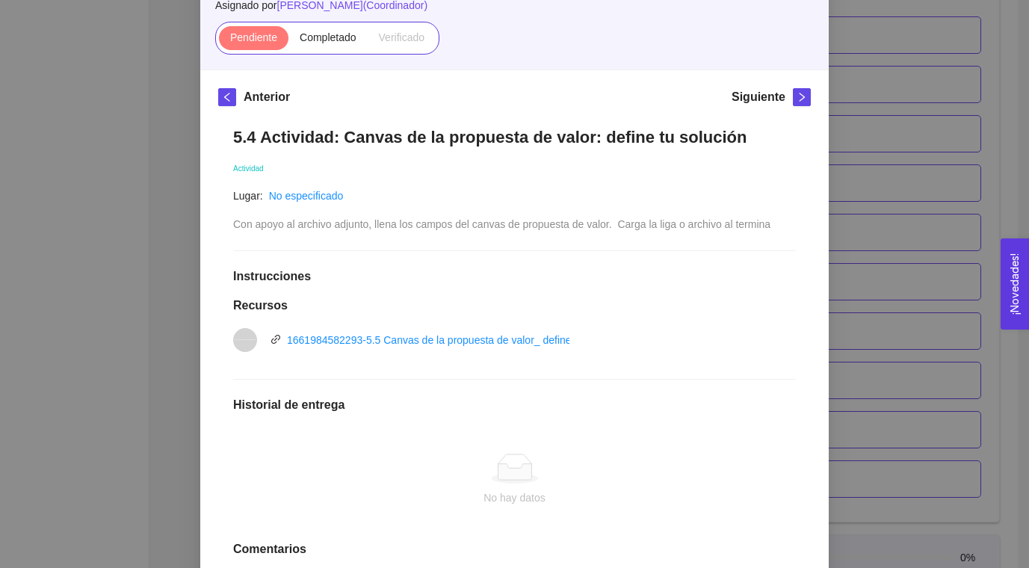
click at [872, 211] on div "5. PROBACIÓN DE COMPRA El emprendedor validará el mercado Asignado por [PERSON_…" at bounding box center [514, 284] width 1029 height 568
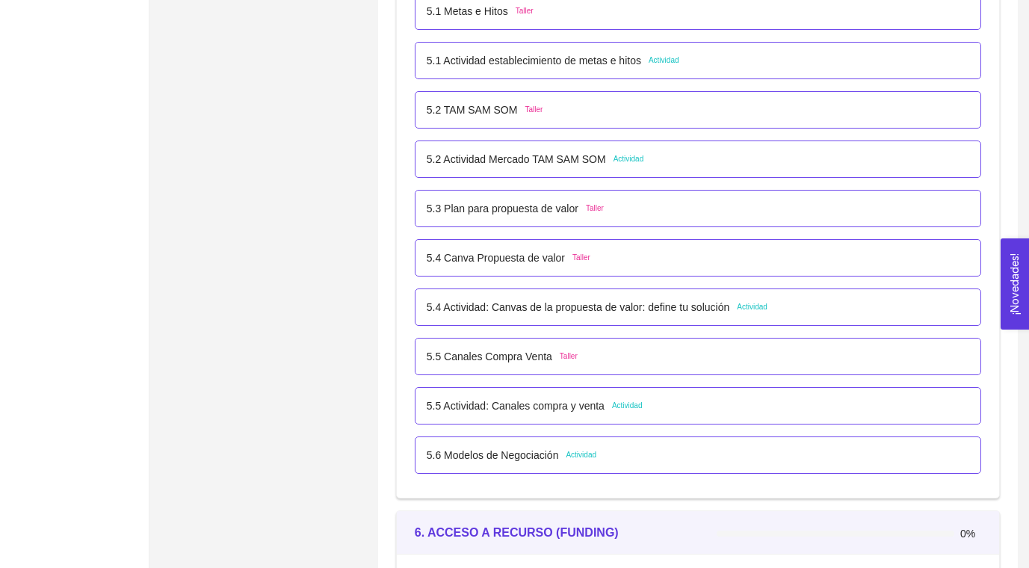
scroll to position [2966, 0]
click at [702, 308] on p "5.4 Actividad: Canvas de la propuesta de valor: define tu solución" at bounding box center [578, 305] width 303 height 16
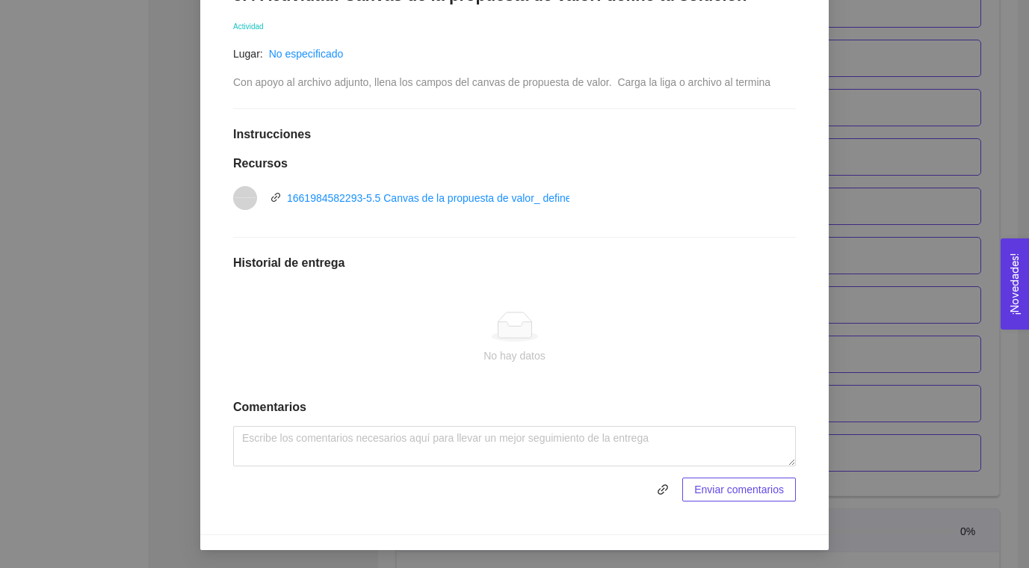
click at [974, 302] on div "5. PROBACIÓN DE COMPRA El emprendedor validará el mercado Asignado por [PERSON_…" at bounding box center [514, 284] width 1029 height 568
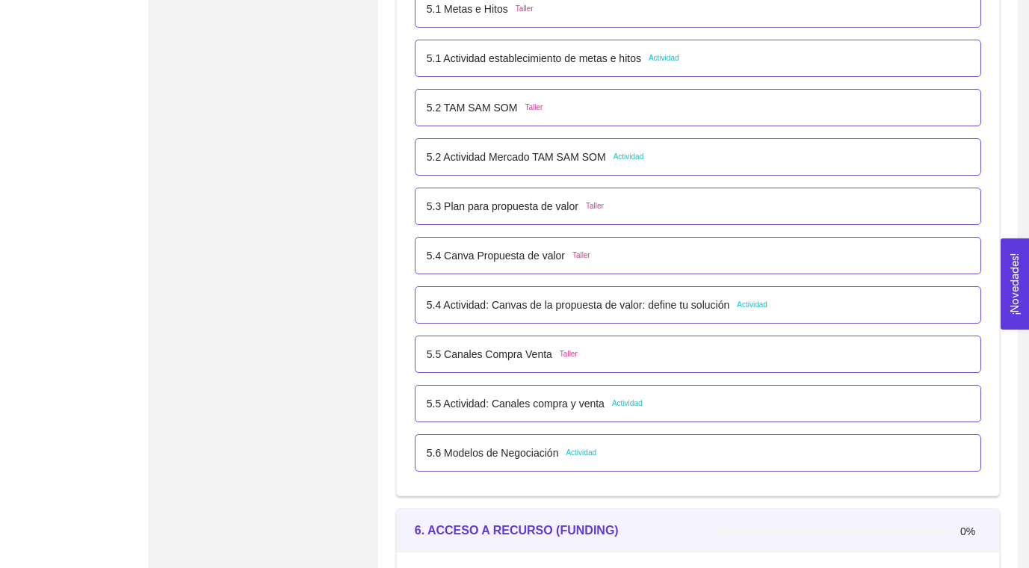
scroll to position [205, 0]
click at [562, 405] on p "5.5 Actividad: Canales compra y venta" at bounding box center [516, 403] width 178 height 16
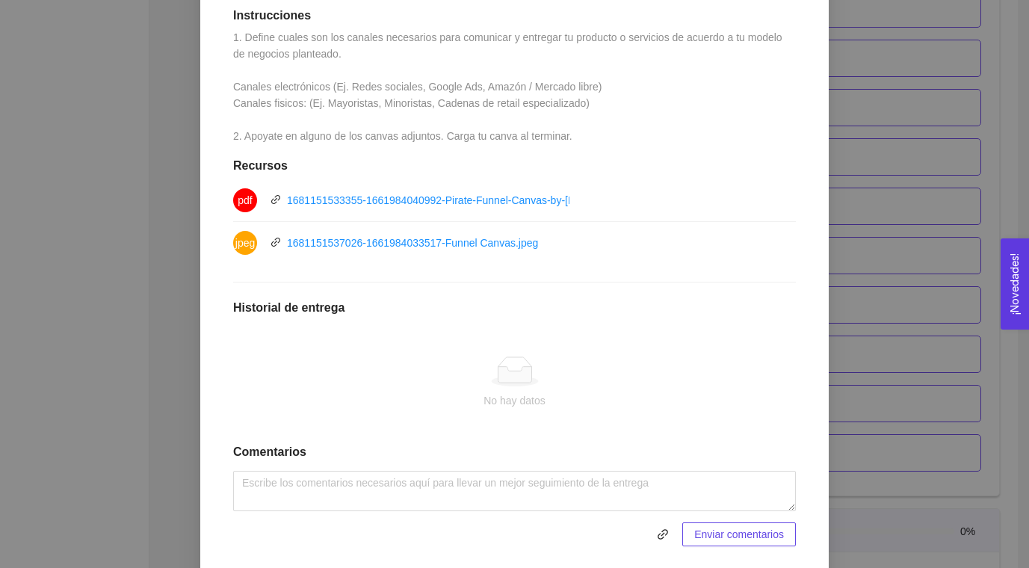
scroll to position [402, 0]
click at [872, 321] on div "5. PROBACIÓN DE COMPRA El emprendedor validará el mercado Asignado por [PERSON_…" at bounding box center [514, 284] width 1029 height 568
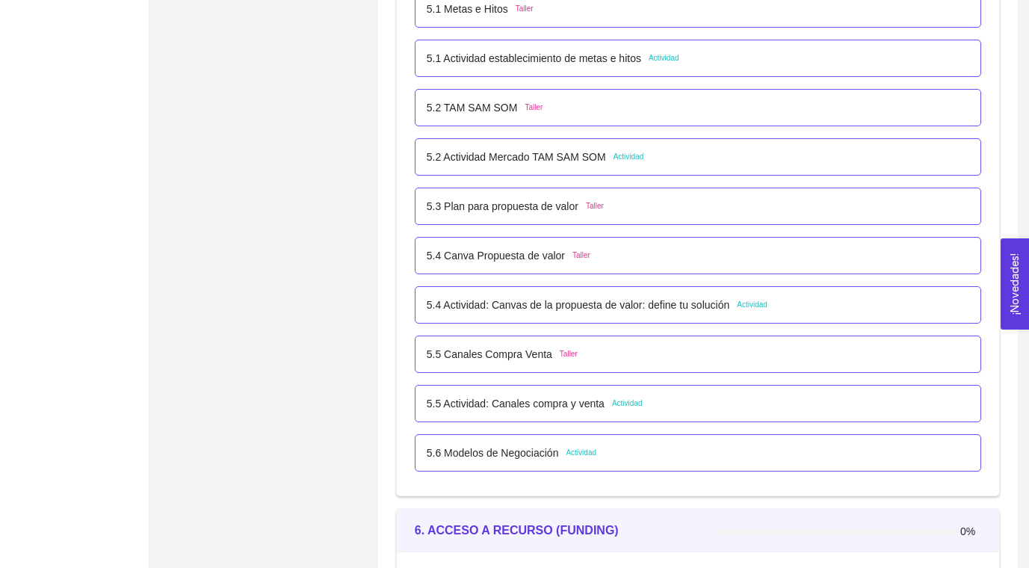
click at [670, 311] on p "5.4 Actividad: Canvas de la propuesta de valor: define tu solución" at bounding box center [578, 305] width 303 height 16
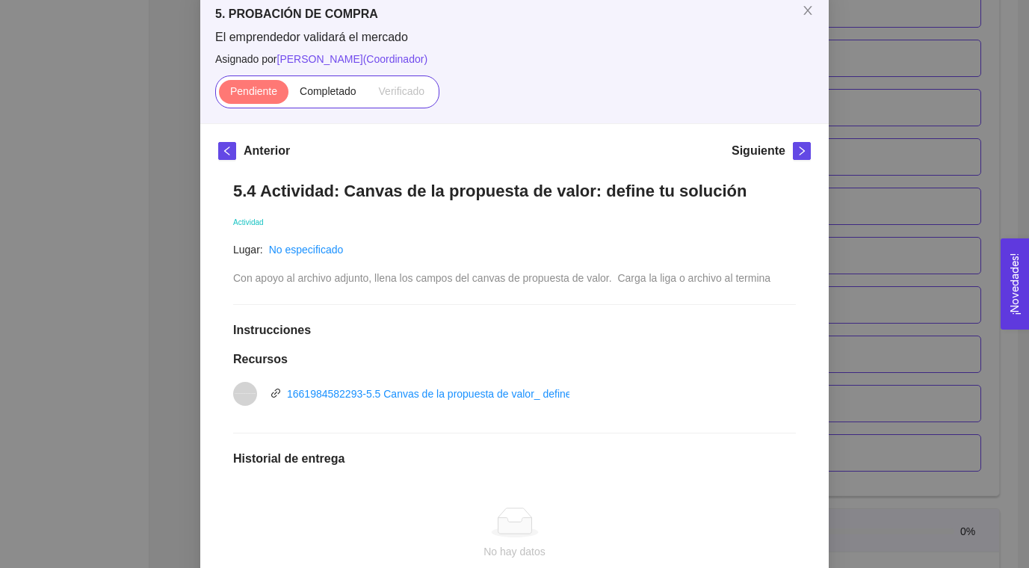
scroll to position [91, 0]
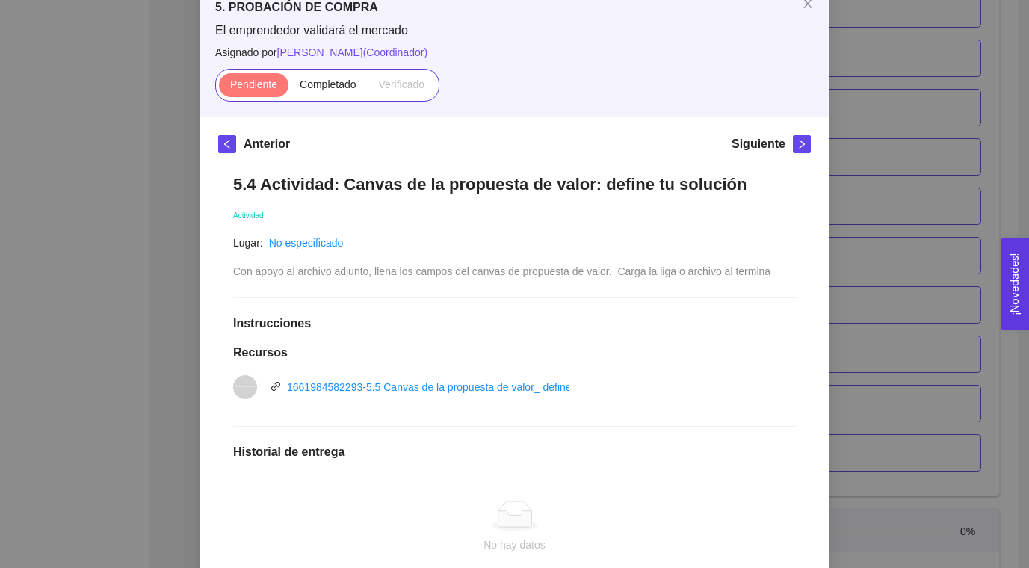
click at [839, 336] on div "5. PROBACIÓN DE COMPRA El emprendedor validará el mercado Asignado por [PERSON_…" at bounding box center [514, 284] width 1029 height 568
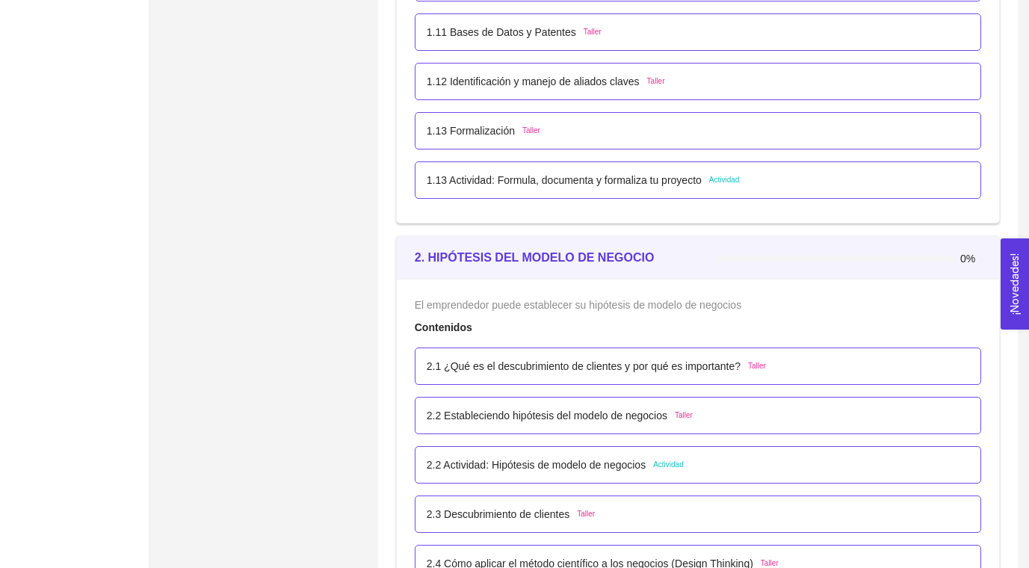
scroll to position [1181, 0]
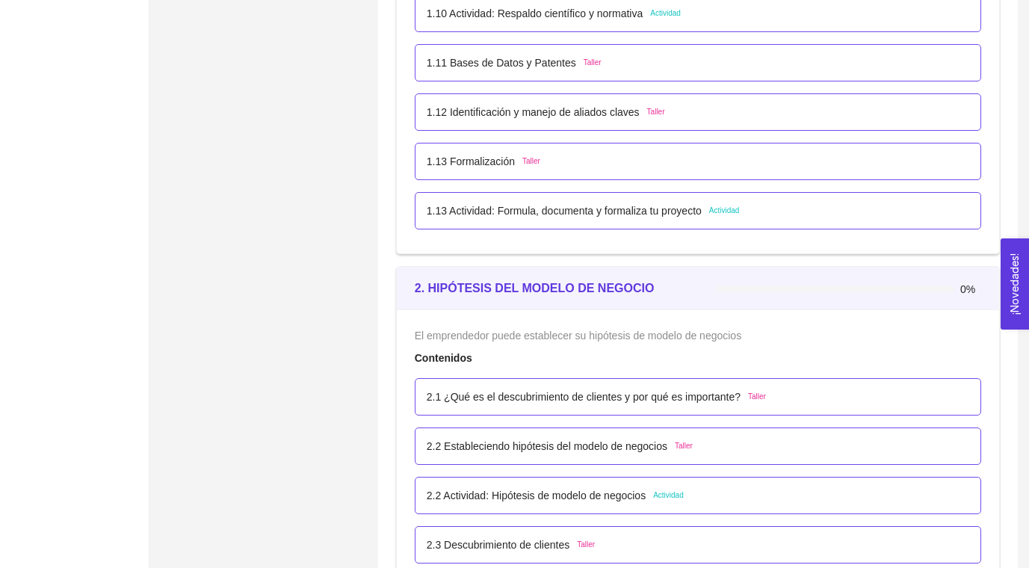
click at [634, 215] on p "1.13 Actividad: Formula, documenta y formaliza tu proyecto" at bounding box center [564, 210] width 275 height 16
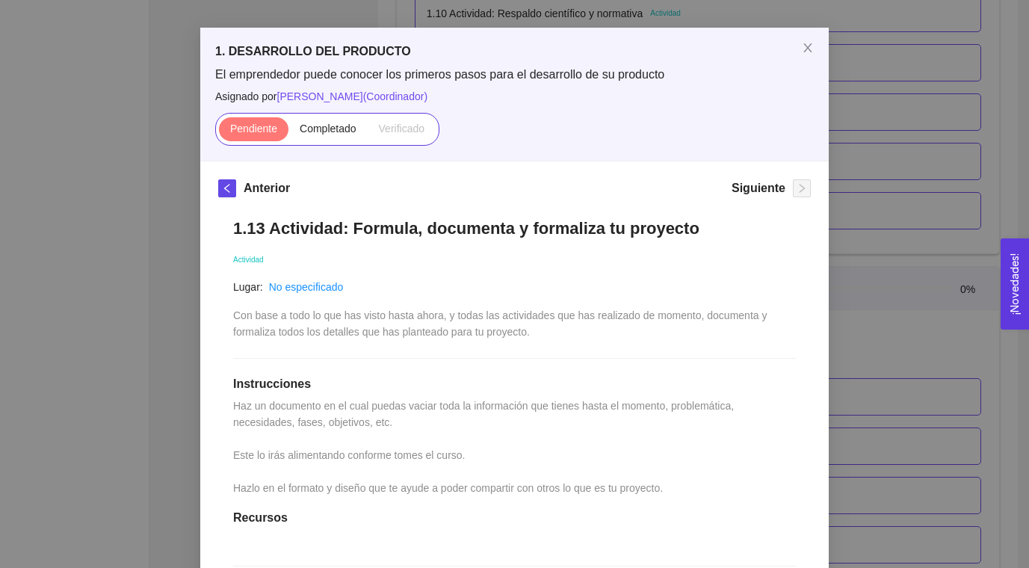
scroll to position [0, 0]
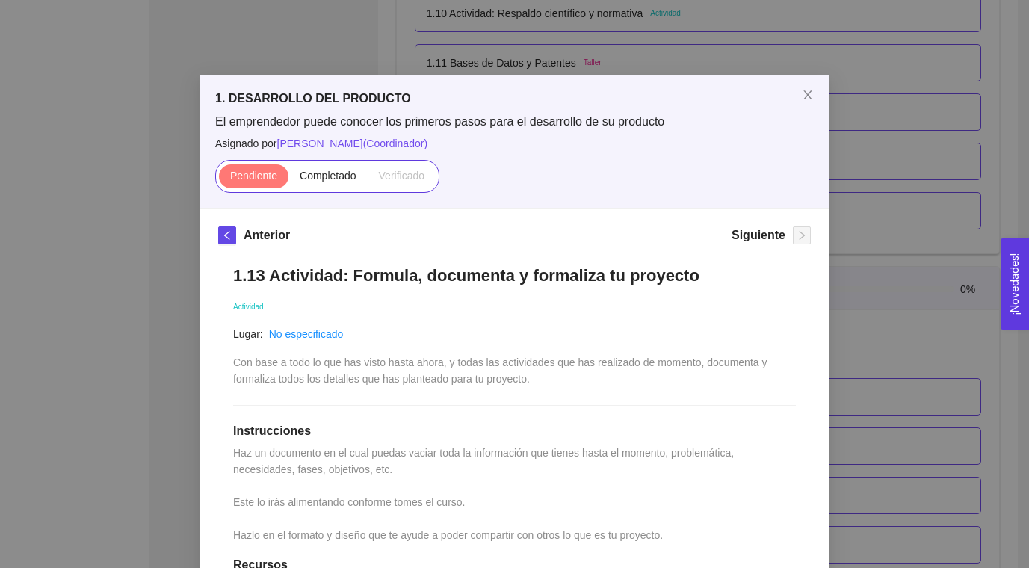
click at [906, 217] on div "1. DESARROLLO DEL PRODUCTO El emprendedor puede conocer los primeros pasos para…" at bounding box center [514, 284] width 1029 height 568
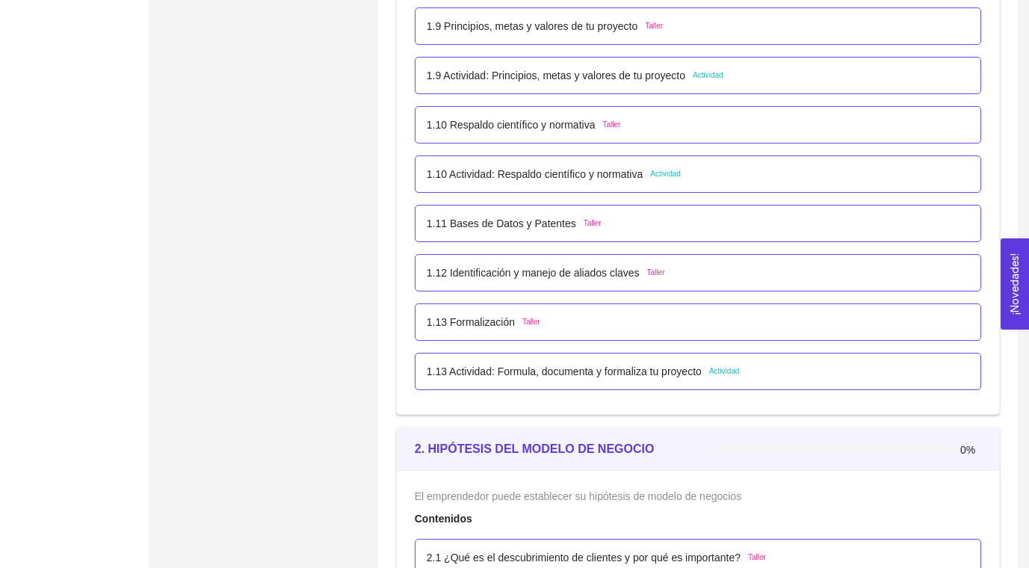
scroll to position [991, 0]
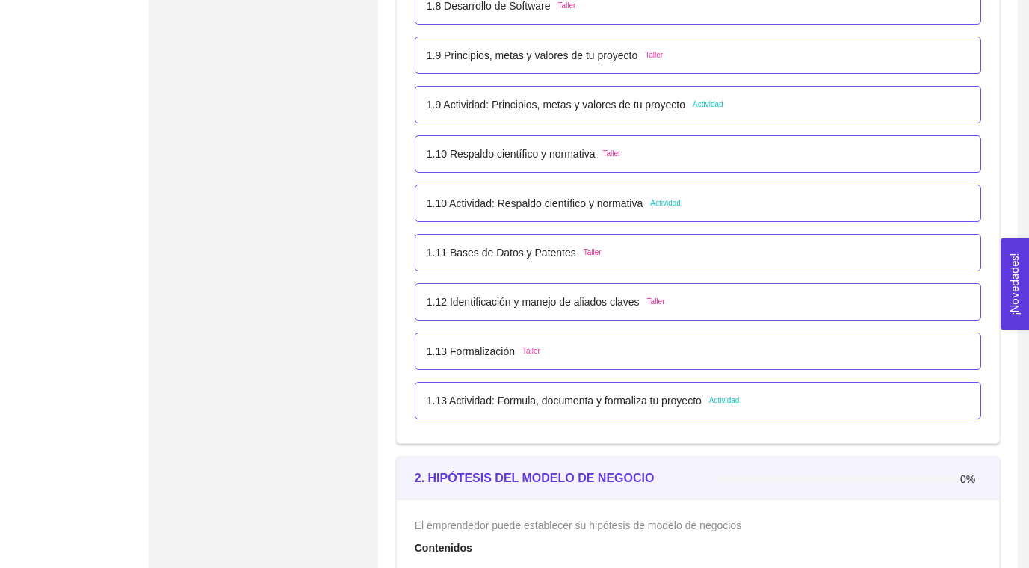
click at [634, 208] on p "1.10 Actividad: Respaldo científico y normativa" at bounding box center [535, 203] width 217 height 16
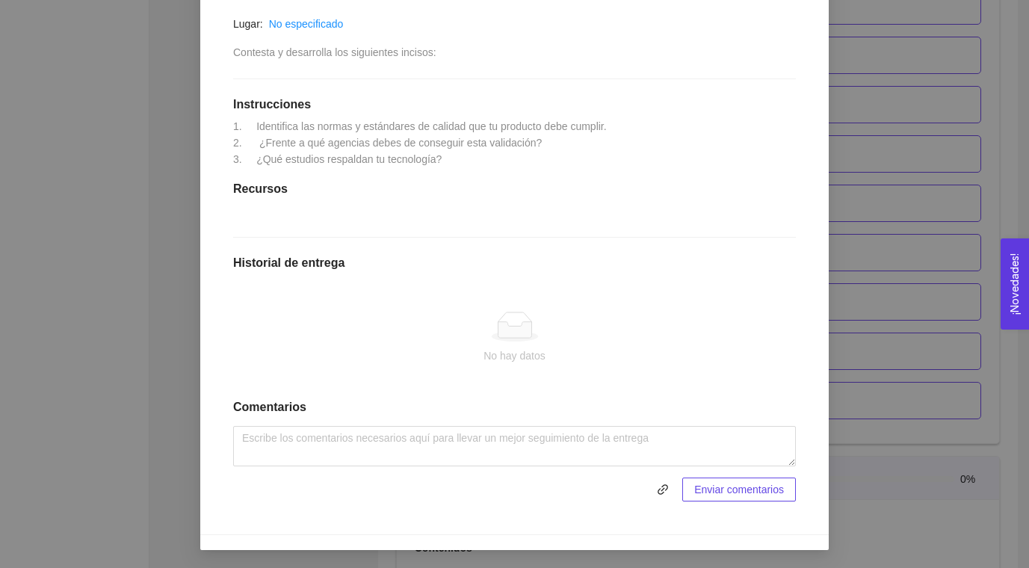
click at [918, 170] on div "1. DESARROLLO DEL PRODUCTO El emprendedor puede conocer los primeros pasos para…" at bounding box center [514, 284] width 1029 height 568
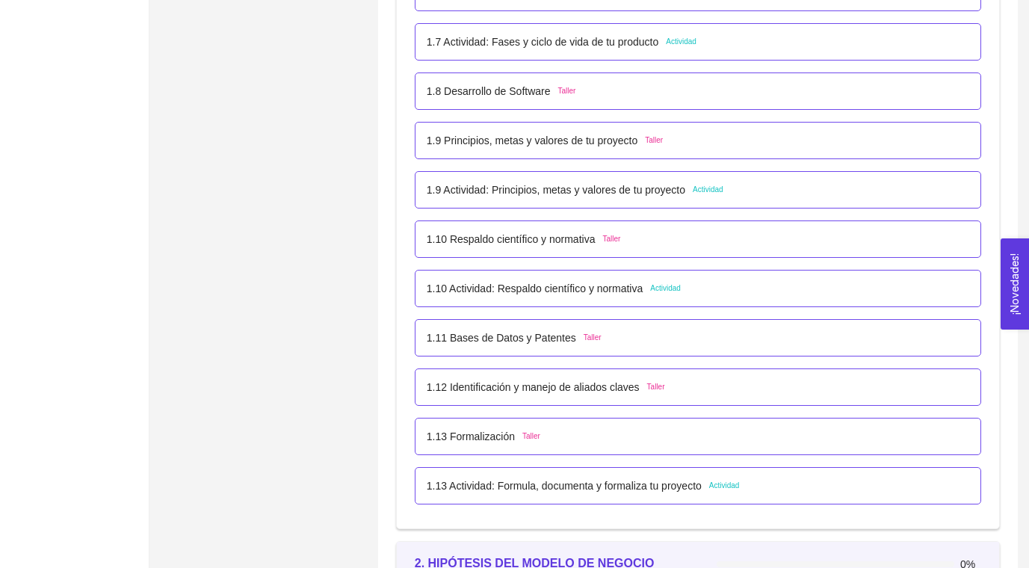
scroll to position [900, 0]
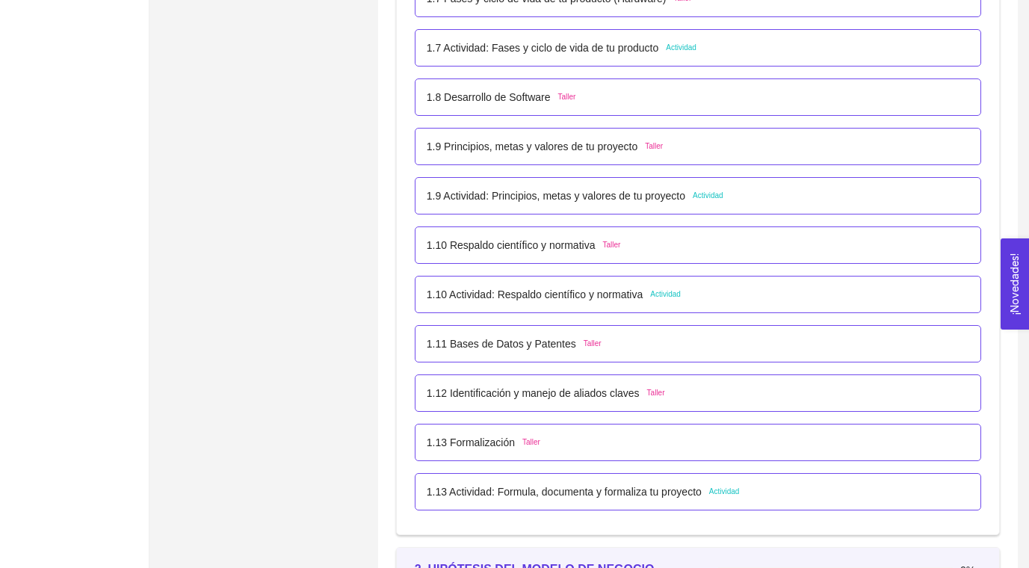
click at [684, 205] on div "1.9 Actividad: Principios, metas y valores de tu proyecto Actividad" at bounding box center [698, 195] width 566 height 37
click at [684, 201] on p "1.9 Actividad: Principios, metas y valores de tu proyecto" at bounding box center [556, 196] width 259 height 16
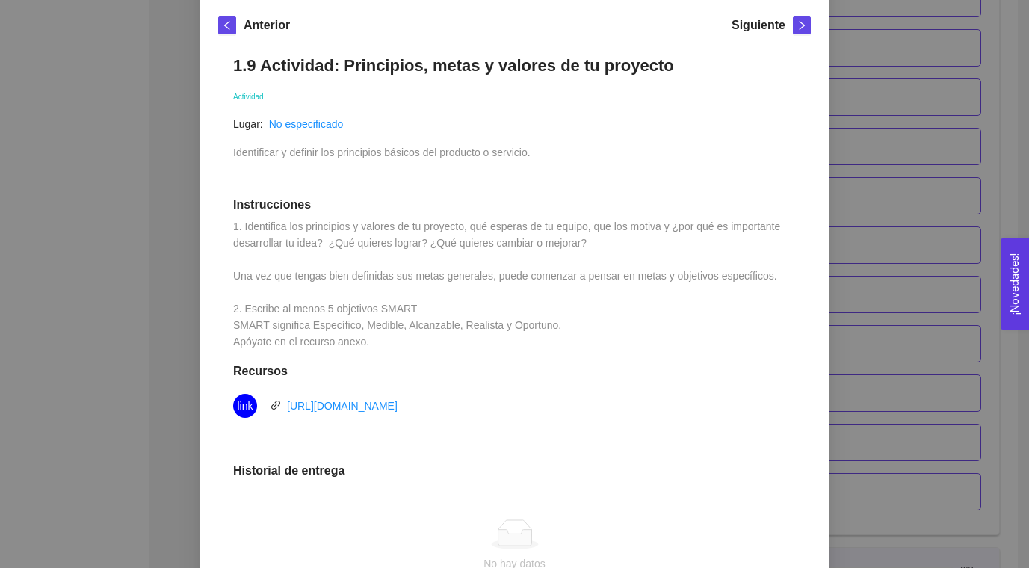
scroll to position [418, 0]
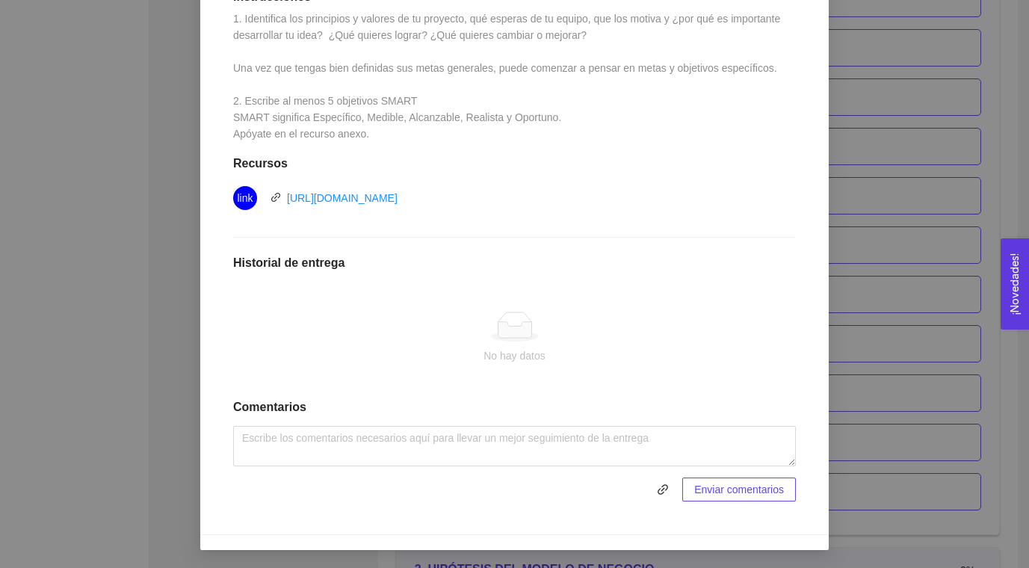
click at [860, 170] on div "1. DESARROLLO DEL PRODUCTO El emprendedor puede conocer los primeros pasos para…" at bounding box center [514, 284] width 1029 height 568
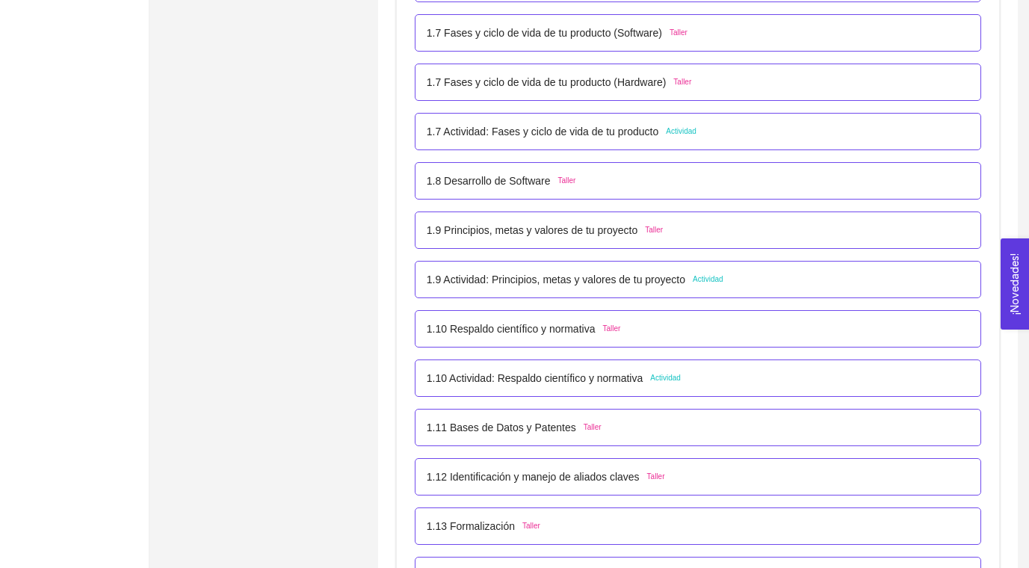
scroll to position [0, 0]
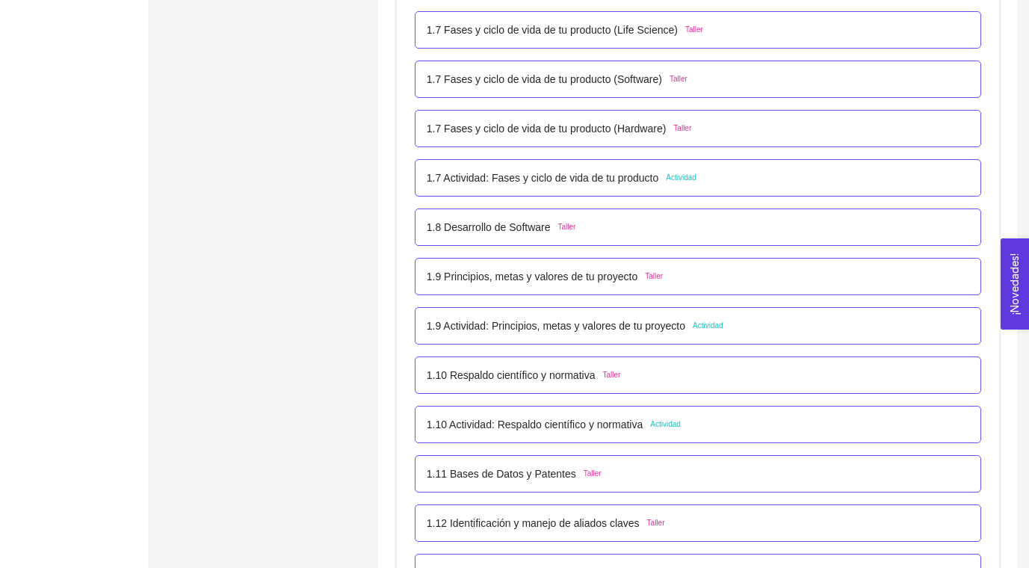
click at [651, 182] on p "1.7 Actividad: Fases y ciclo de vida de tu producto" at bounding box center [543, 178] width 232 height 16
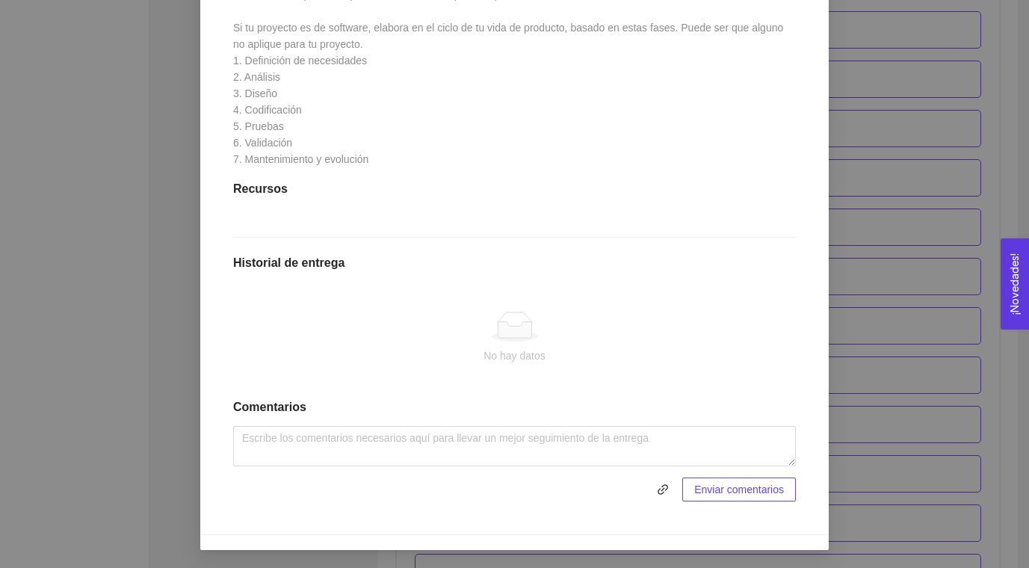
click at [835, 205] on div "1. DESARROLLO DEL PRODUCTO El emprendedor puede conocer los primeros pasos para…" at bounding box center [514, 284] width 1029 height 568
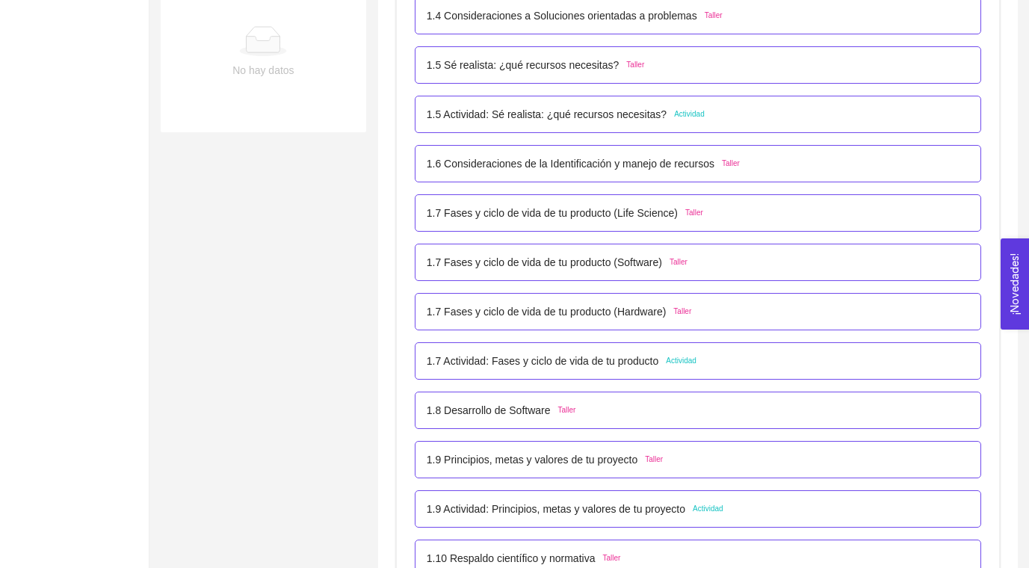
click at [604, 121] on p "1.5 Actividad: Sé realista: ¿qué recursos necesitas?" at bounding box center [547, 114] width 240 height 16
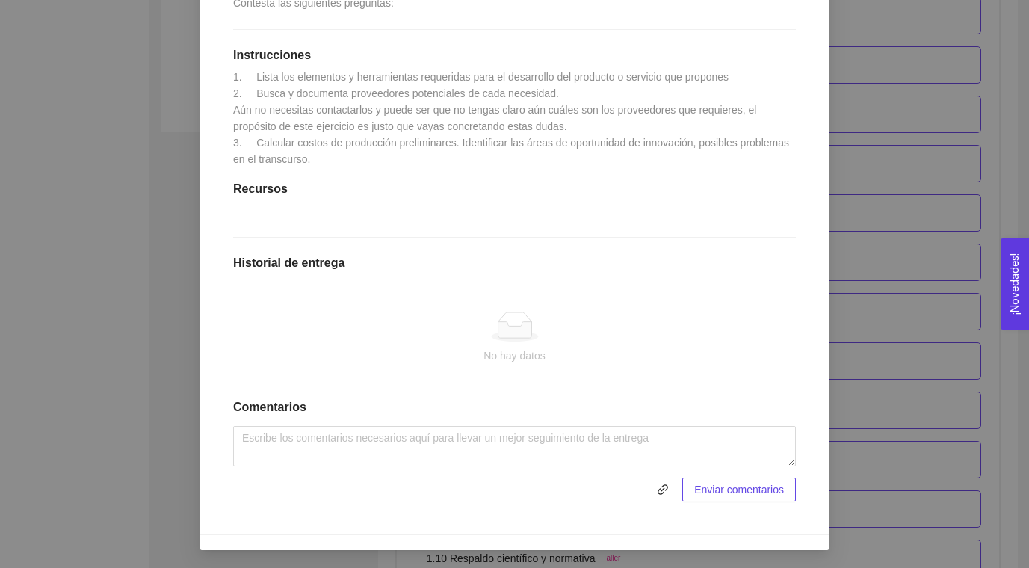
click at [864, 164] on div "1. DESARROLLO DEL PRODUCTO El emprendedor puede conocer los primeros pasos para…" at bounding box center [514, 284] width 1029 height 568
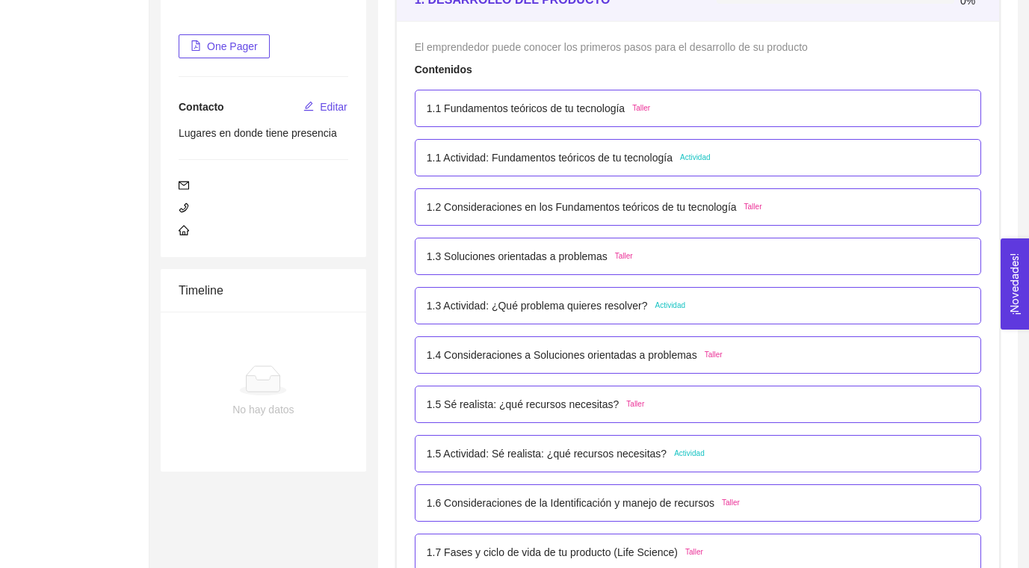
click at [571, 162] on p "1.1 Actividad: Fundamentos teóricos de tu tecnología" at bounding box center [550, 157] width 246 height 16
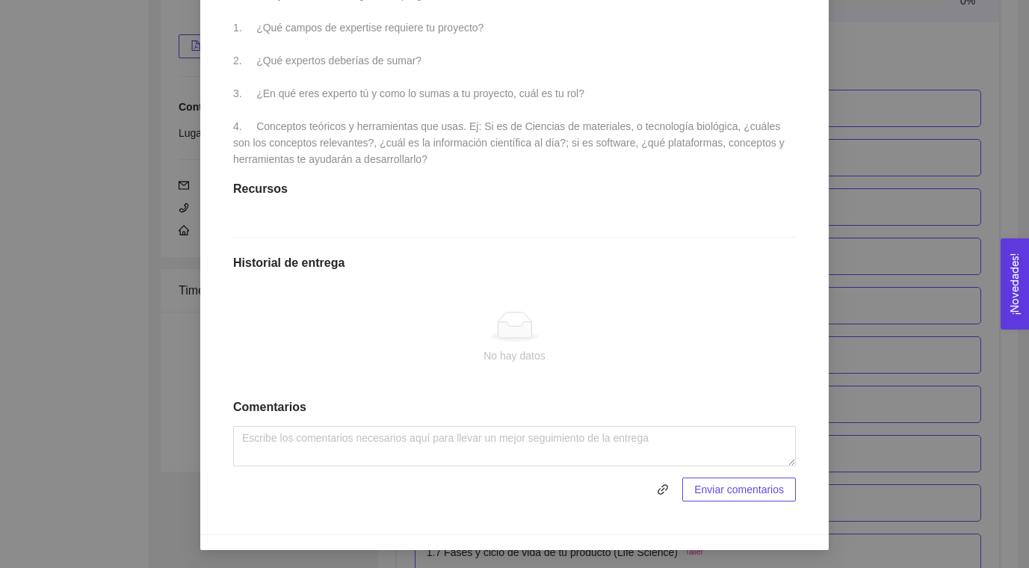
click at [852, 185] on div "1. DESARROLLO DEL PRODUCTO El emprendedor puede conocer los primeros pasos para…" at bounding box center [514, 284] width 1029 height 568
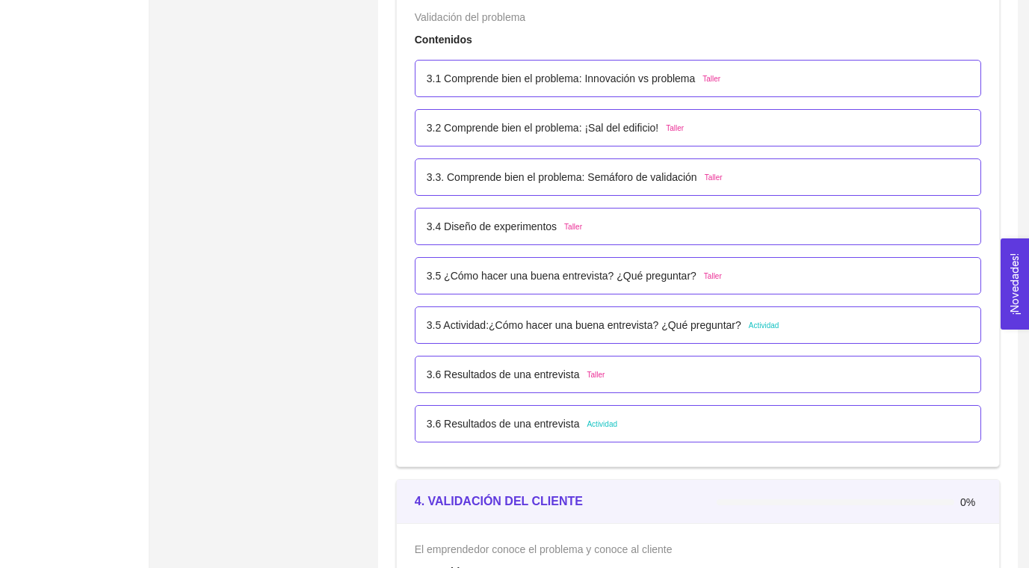
click at [695, 324] on p "3.5 Actividad:¿Cómo hacer una buena entrevista? ¿Qué preguntar?" at bounding box center [584, 325] width 315 height 16
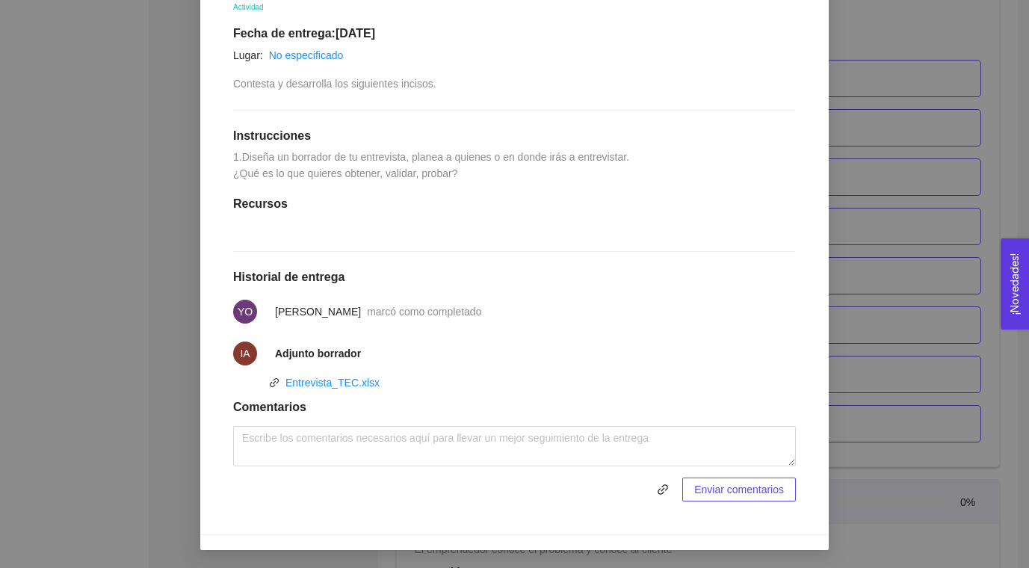
click at [876, 232] on div "3. VALIDACIÓN DEL PROBLEMA Validación del problema Asignado por [PERSON_NAME] (…" at bounding box center [514, 284] width 1029 height 568
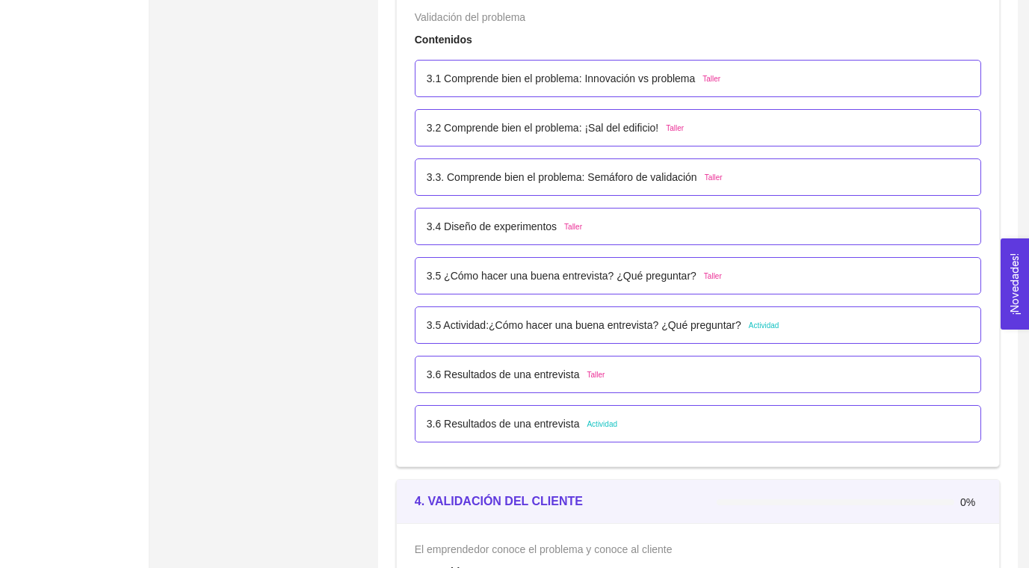
click at [580, 430] on p "3.6 Resultados de una entrevista" at bounding box center [503, 423] width 153 height 16
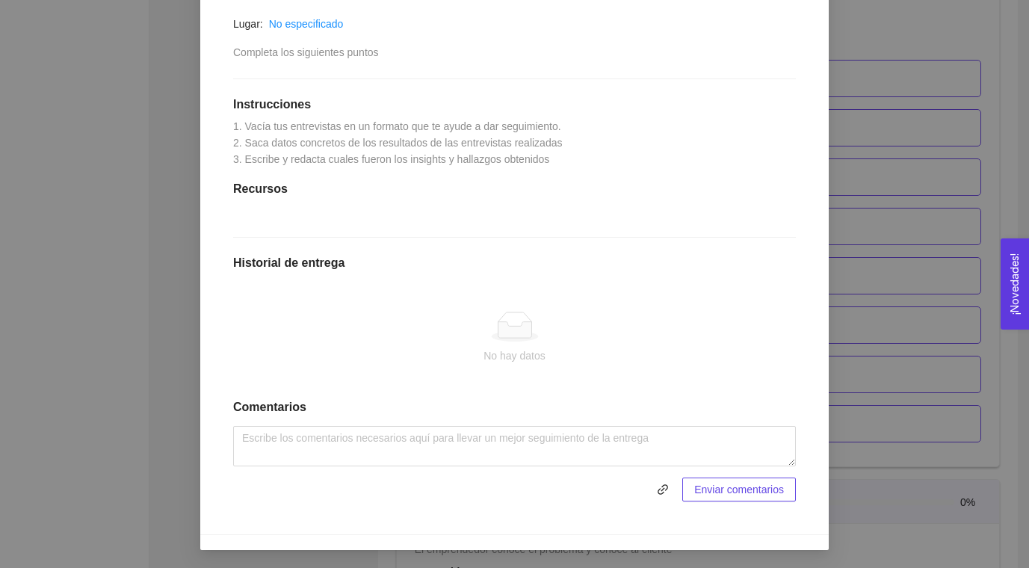
click at [866, 270] on div "3. VALIDACIÓN DEL PROBLEMA Validación del problema Asignado por [PERSON_NAME] (…" at bounding box center [514, 284] width 1029 height 568
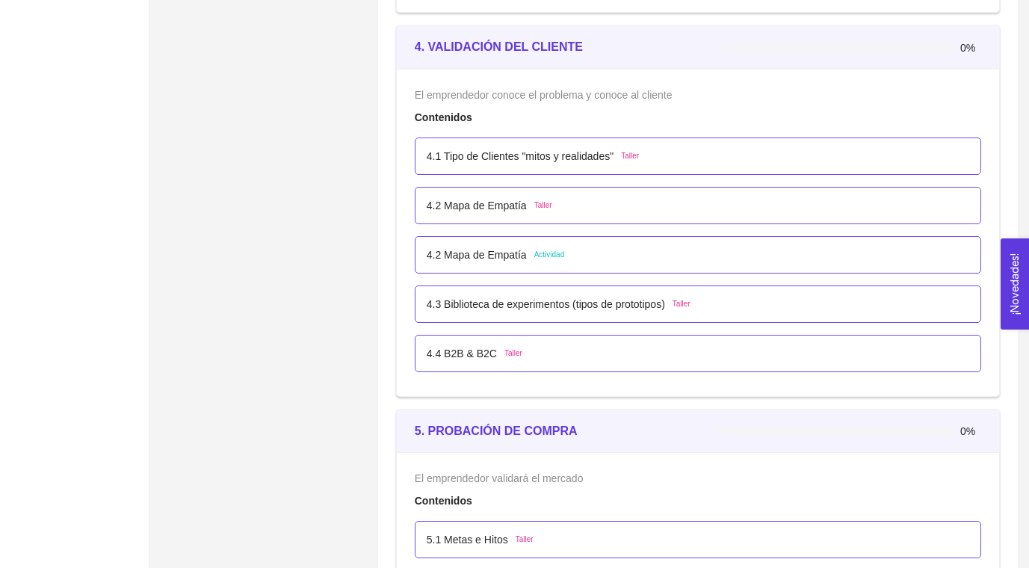
click at [613, 253] on div "4.2 Mapa de Empatía Actividad" at bounding box center [698, 255] width 542 height 16
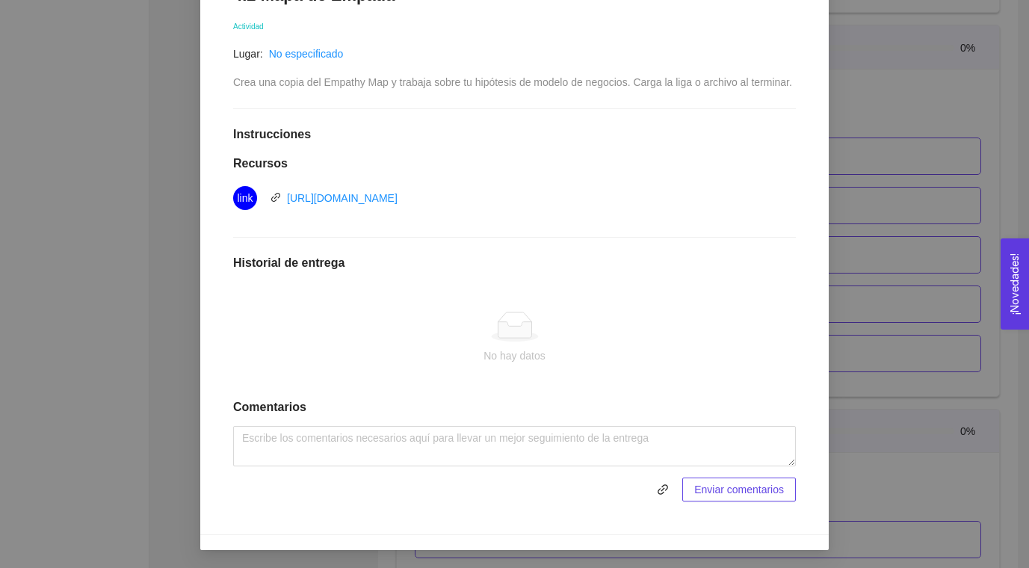
click at [884, 172] on div "4. VALIDACIÓN DEL CLIENTE El emprendedor conoce el problema y conoce al cliente…" at bounding box center [514, 284] width 1029 height 568
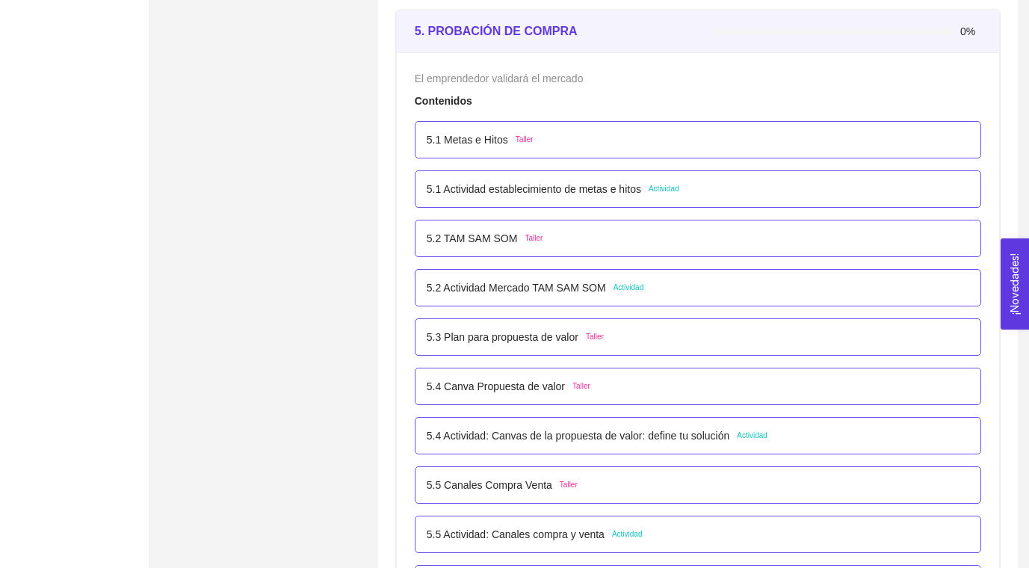
click at [850, 207] on li "5.1 Actividad establecimiento de metas e hitos Actividad" at bounding box center [698, 188] width 566 height 49
click at [852, 202] on div "5.1 Actividad establecimiento de metas e hitos Actividad" at bounding box center [698, 188] width 566 height 37
click at [843, 192] on div "5.1 Actividad establecimiento de metas e hitos Actividad" at bounding box center [698, 189] width 542 height 16
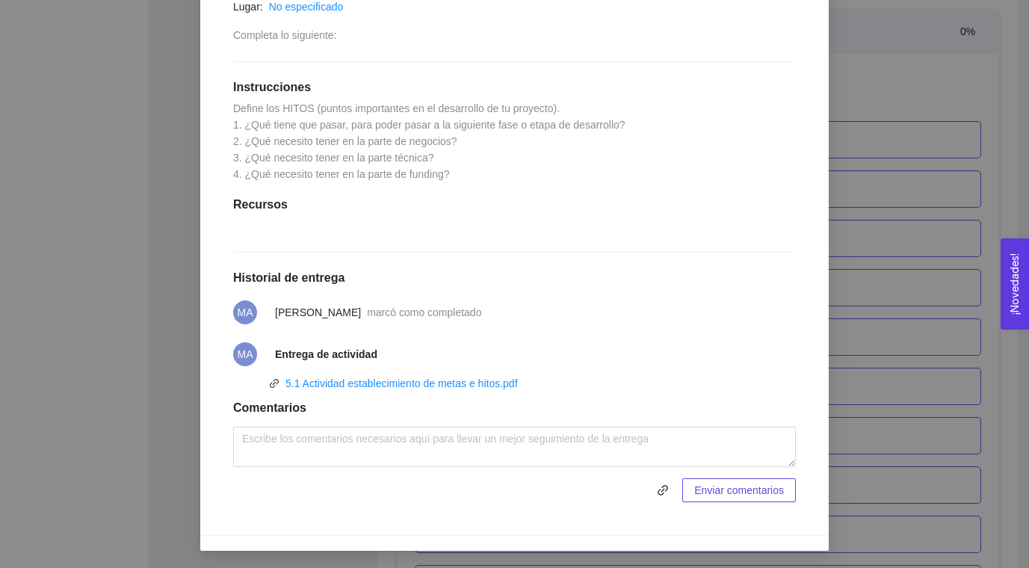
click at [886, 235] on div "5. PROBACIÓN DE COMPRA El emprendedor validará el mercado Asignado por [PERSON_…" at bounding box center [514, 284] width 1029 height 568
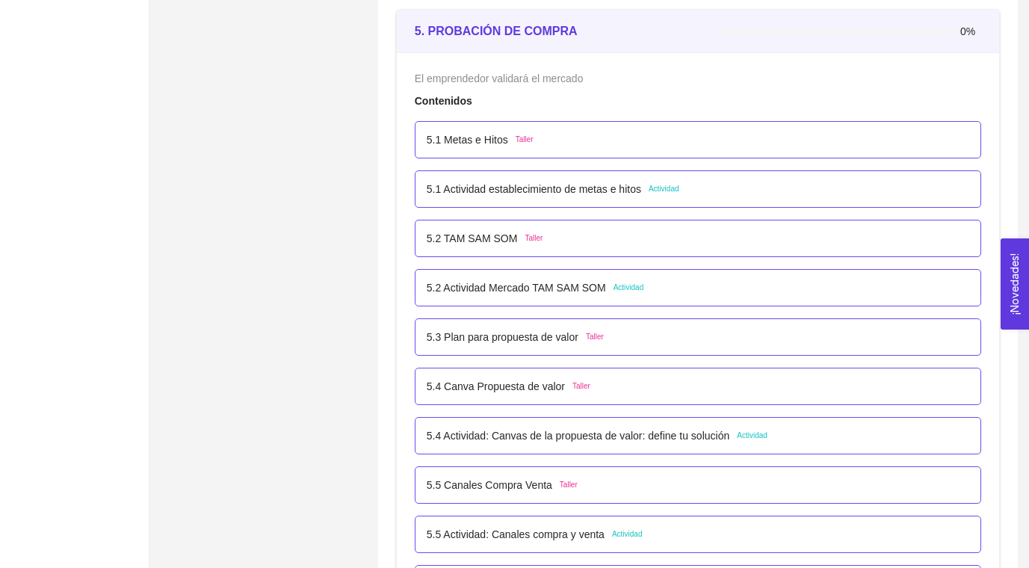
click at [593, 295] on p "5.2 Actividad Mercado TAM SAM SOM" at bounding box center [516, 287] width 179 height 16
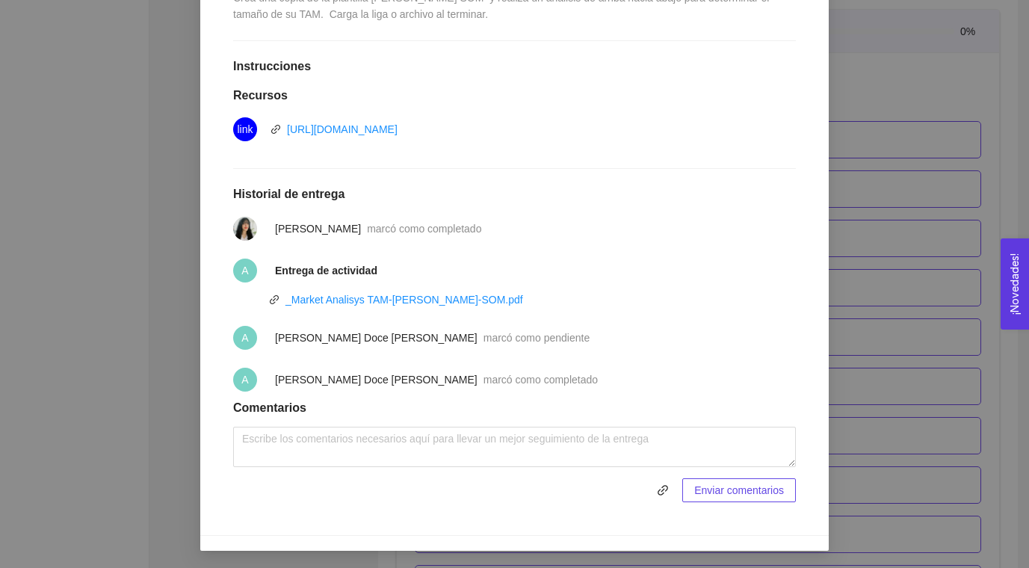
click at [926, 180] on div "5. PROBACIÓN DE COMPRA El emprendedor validará el mercado Asignado por [PERSON_…" at bounding box center [514, 284] width 1029 height 568
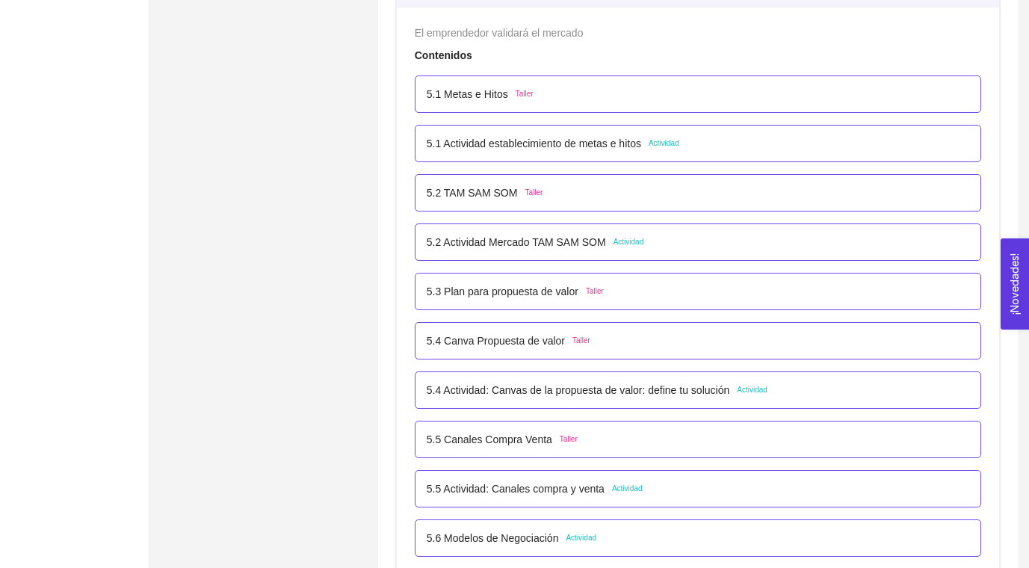
click at [850, 392] on div "5.4 Actividad: Canvas de la propuesta de valor: define tu solución Actividad" at bounding box center [698, 390] width 542 height 16
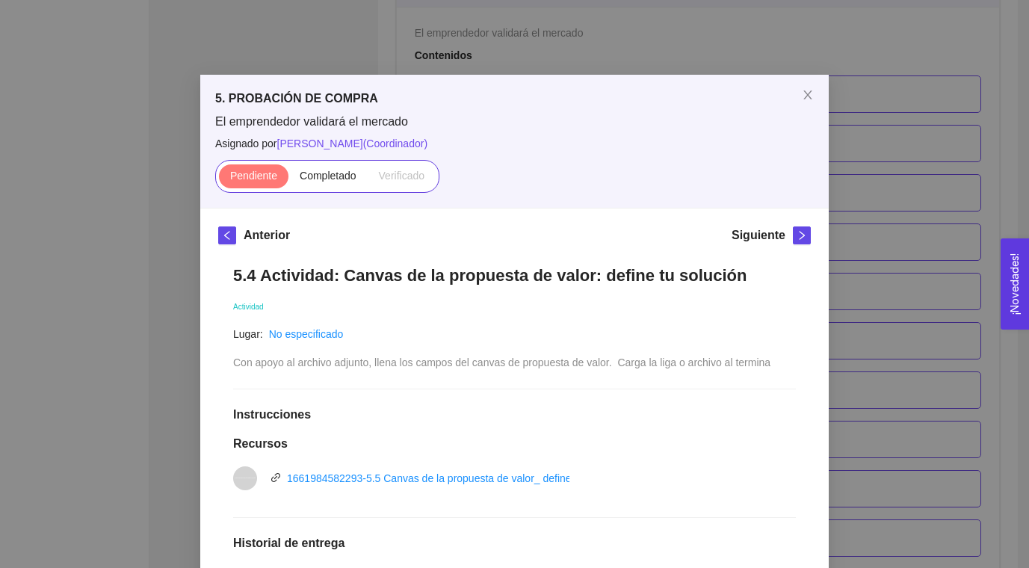
click at [901, 348] on div "5. PROBACIÓN DE COMPRA El emprendedor validará el mercado Asignado por [PERSON_…" at bounding box center [514, 284] width 1029 height 568
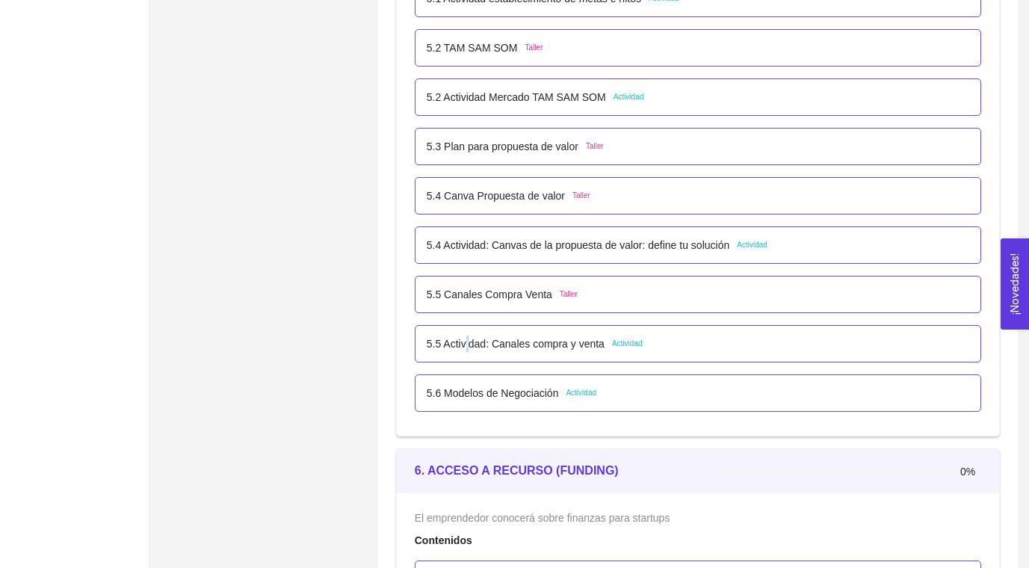
click at [471, 345] on p "5.5 Actividad: Canales compra y venta" at bounding box center [516, 343] width 178 height 16
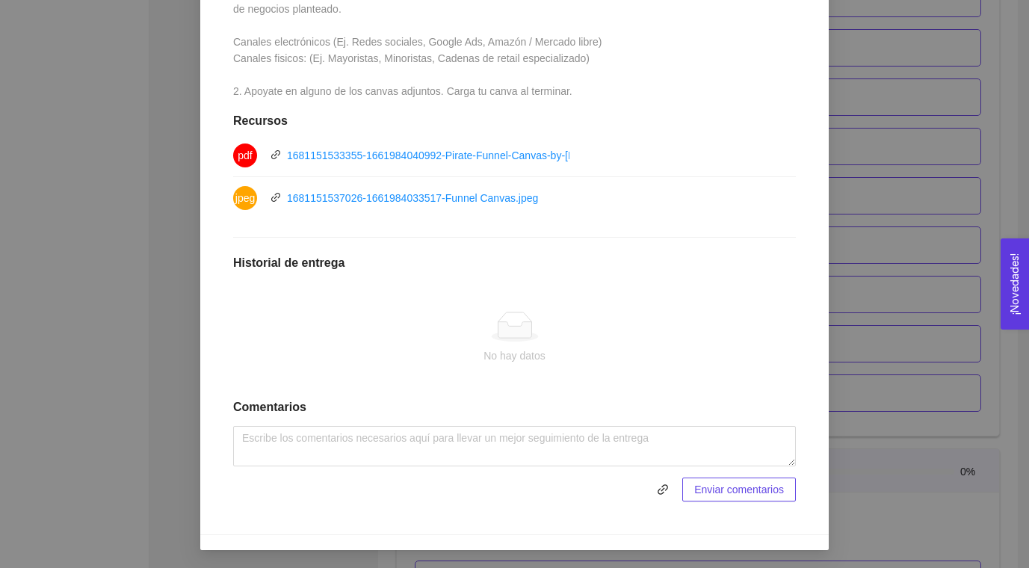
click at [822, 276] on div "Anterior Siguiente 5.5 Actividad: Canales compra y venta Actividad Lugar: No es…" at bounding box center [514, 150] width 628 height 770
click at [891, 257] on div "5. PROBACIÓN DE COMPRA El emprendedor validará el mercado Asignado por [PERSON_…" at bounding box center [514, 284] width 1029 height 568
